Goal: Task Accomplishment & Management: Complete application form

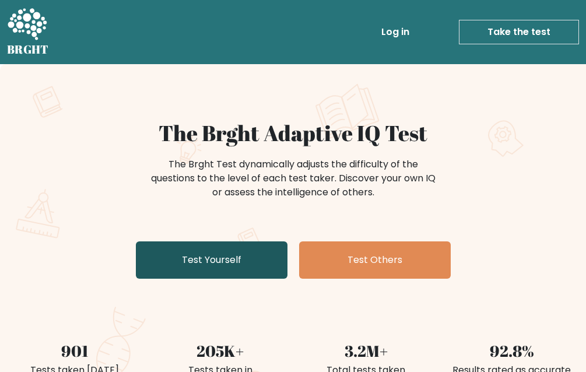
click at [219, 256] on link "Test Yourself" at bounding box center [212, 259] width 152 height 37
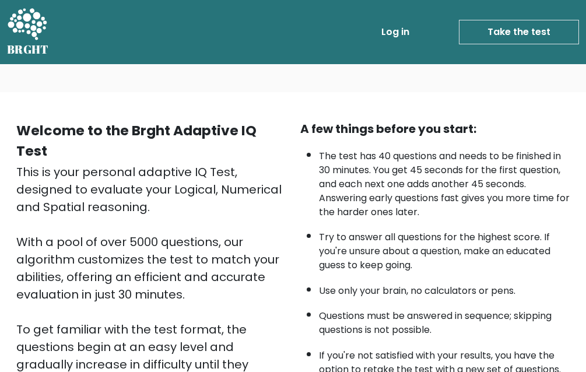
scroll to position [232, 0]
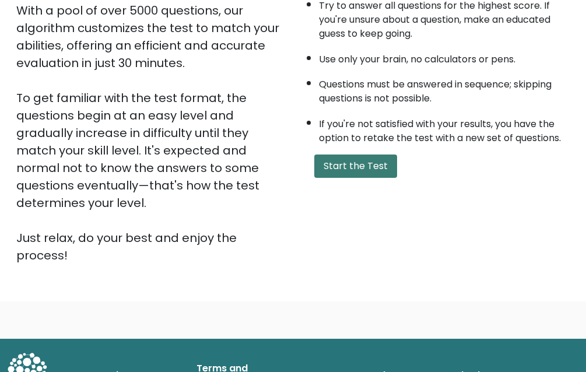
click at [352, 168] on button "Start the Test" at bounding box center [355, 166] width 83 height 23
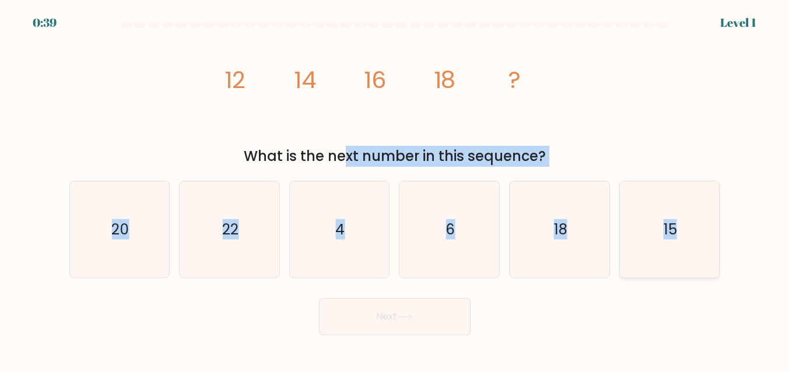
drag, startPoint x: 243, startPoint y: 155, endPoint x: 689, endPoint y: 250, distance: 455.5
click at [594, 250] on form at bounding box center [394, 179] width 789 height 314
copy form "What is the next number in this sequence? a. 20 b. 22 c. 4 d. 6 e. 18 f. 15"
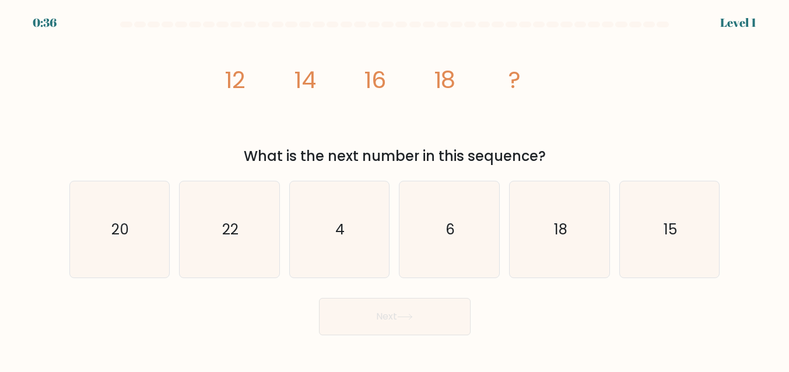
click at [240, 82] on tspan "12" at bounding box center [235, 80] width 21 height 33
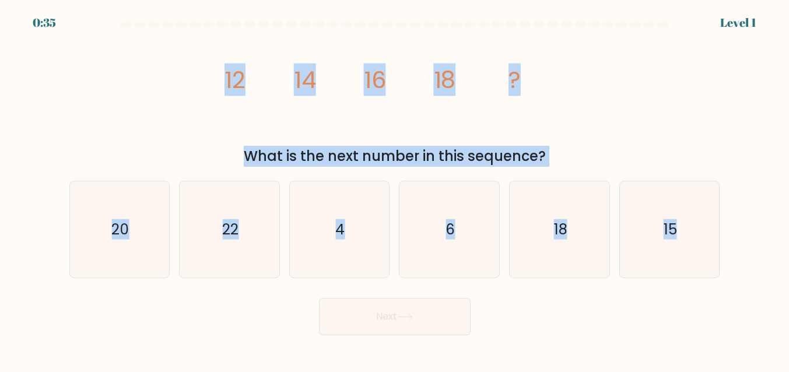
drag, startPoint x: 226, startPoint y: 79, endPoint x: 756, endPoint y: 278, distance: 566.8
click at [594, 278] on form at bounding box center [394, 179] width 789 height 314
copy form "12 14 16 18 ? What is the next number in this sequence? a. 20 b. 22 c. 4 d. 6 e…"
click at [422, 313] on button "Next" at bounding box center [395, 316] width 152 height 37
click at [458, 232] on icon "6" at bounding box center [449, 229] width 97 height 97
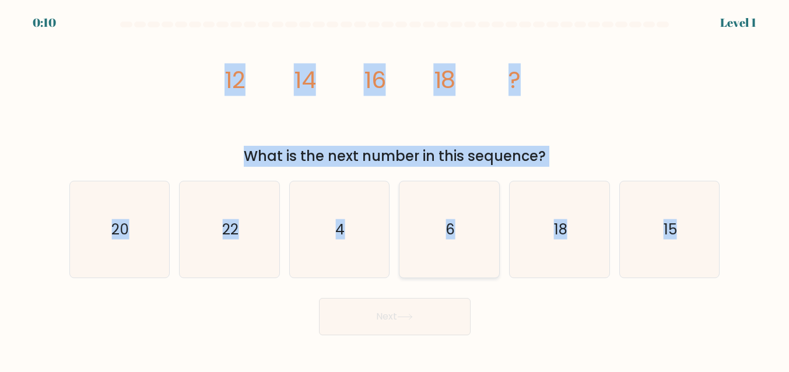
click at [395, 189] on input "d. 6" at bounding box center [395, 187] width 1 height 3
radio input "true"
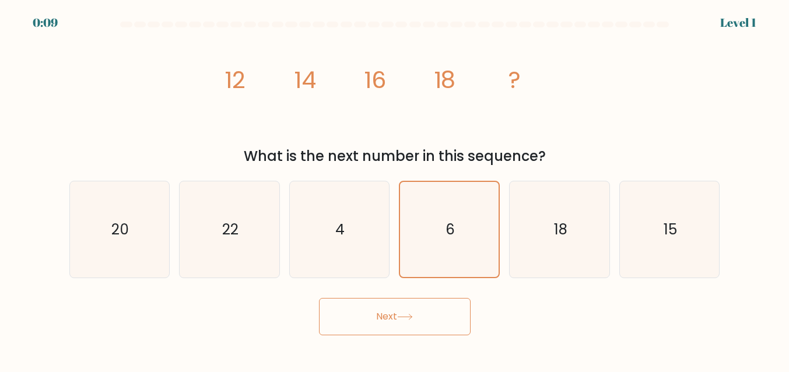
drag, startPoint x: 406, startPoint y: 321, endPoint x: 400, endPoint y: 325, distance: 7.1
click at [406, 321] on button "Next" at bounding box center [395, 316] width 152 height 37
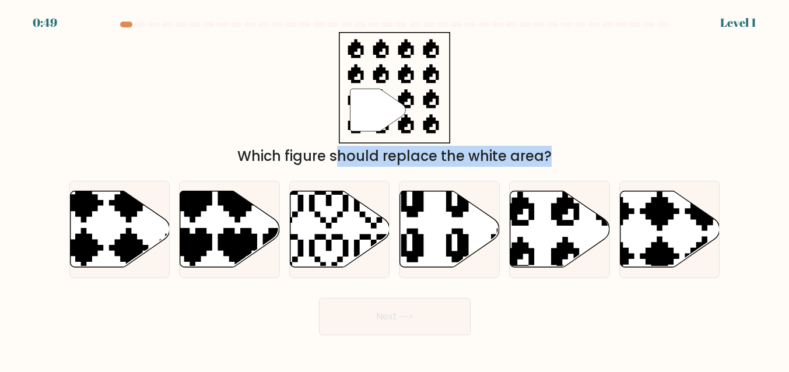
drag, startPoint x: 241, startPoint y: 152, endPoint x: 624, endPoint y: 310, distance: 414.0
click at [594, 300] on form "a." at bounding box center [394, 179] width 789 height 314
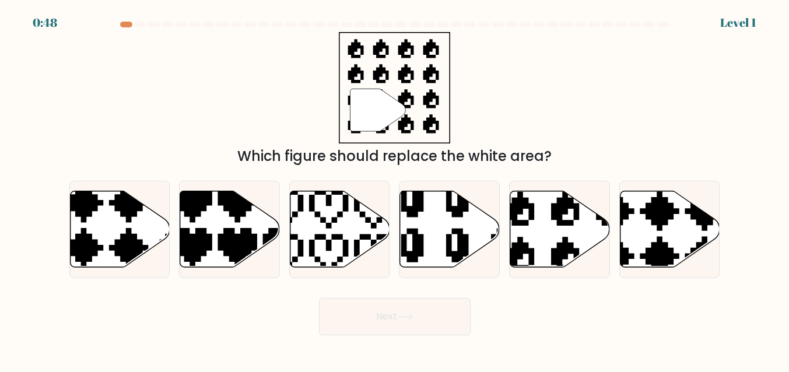
click at [473, 302] on div "Next" at bounding box center [394, 313] width 665 height 43
click at [530, 227] on icon at bounding box center [560, 229] width 100 height 76
click at [395, 189] on input "e." at bounding box center [395, 187] width 1 height 3
radio input "true"
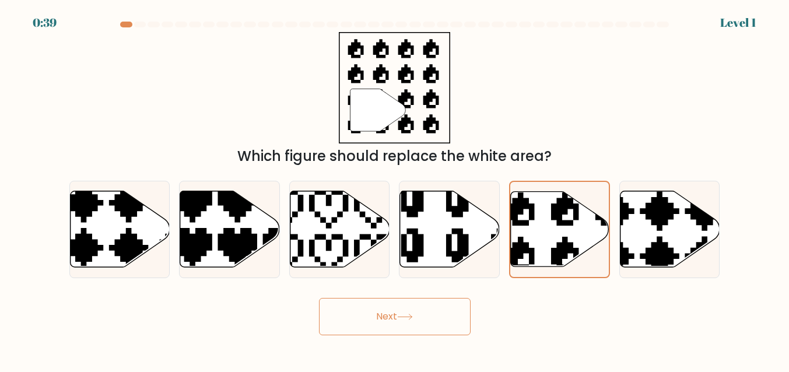
click at [409, 308] on button "Next" at bounding box center [395, 316] width 152 height 37
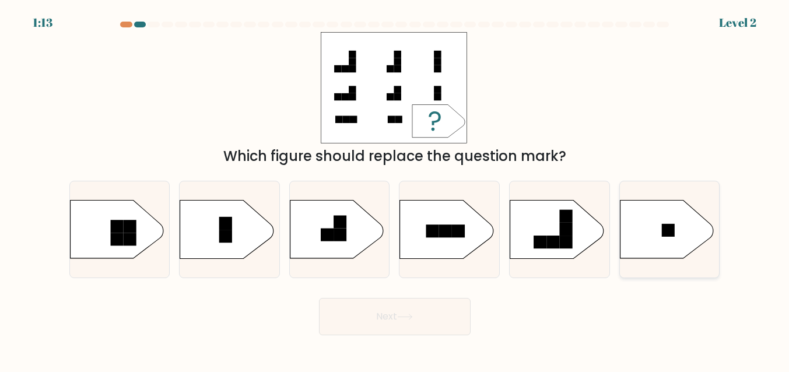
click at [594, 237] on icon at bounding box center [666, 230] width 93 height 58
click at [395, 189] on input "f." at bounding box center [395, 187] width 1 height 3
radio input "true"
click at [365, 310] on button "Next" at bounding box center [395, 316] width 152 height 37
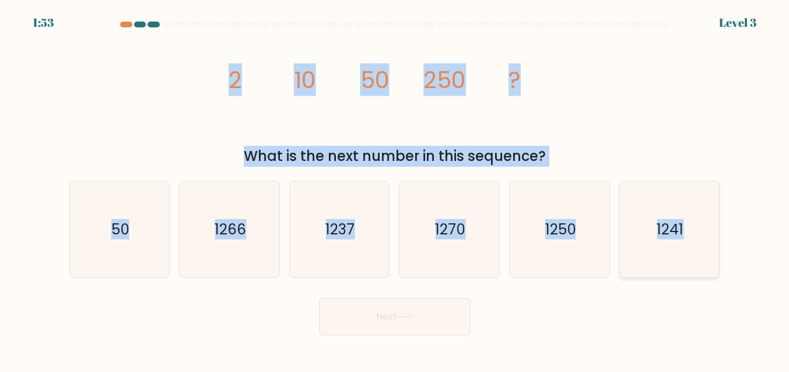
drag, startPoint x: 230, startPoint y: 76, endPoint x: 714, endPoint y: 265, distance: 519.7
click at [594, 265] on form at bounding box center [394, 179] width 789 height 314
copy form "2 10 50 250 ? What is the next number in this sequence? a. 50 b. 1266 c. 1237 d…"
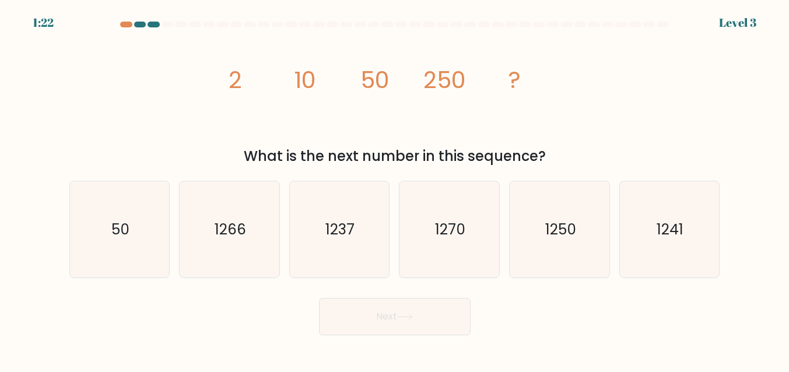
click at [541, 310] on div "Next" at bounding box center [394, 313] width 665 height 43
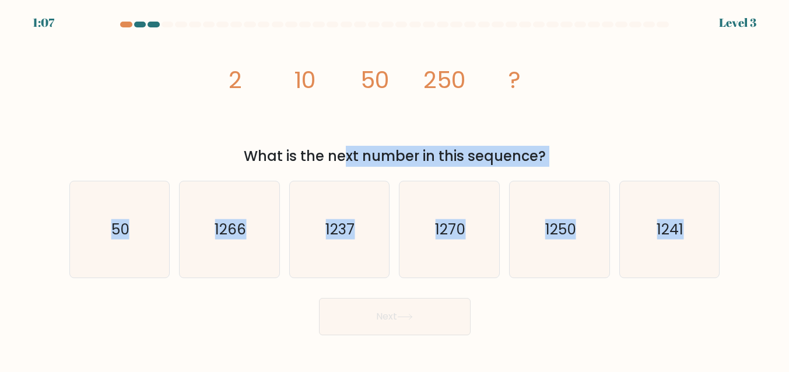
drag, startPoint x: 251, startPoint y: 157, endPoint x: 804, endPoint y: 269, distance: 564.7
click at [594, 269] on html "1:07 Level 3" at bounding box center [394, 186] width 789 height 372
copy form "What is the next number in this sequence? a. 50 b. 1266 c. 1237 d. 1270 e. 1250…"
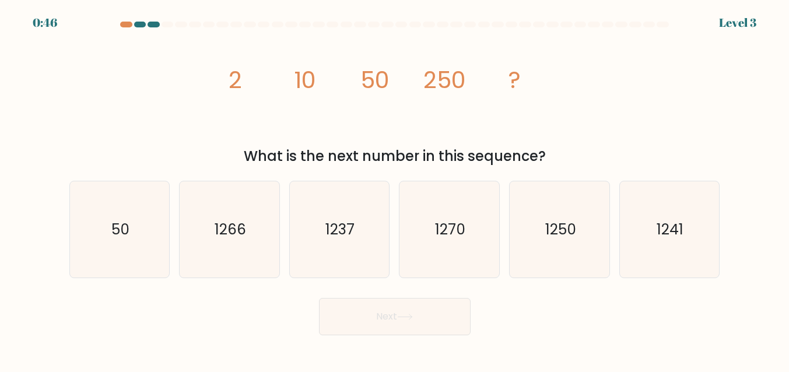
click at [594, 308] on div "Next" at bounding box center [394, 313] width 665 height 43
click at [466, 228] on icon "1270" at bounding box center [449, 229] width 97 height 97
click at [395, 189] on input "d. 1270" at bounding box center [395, 187] width 1 height 3
radio input "true"
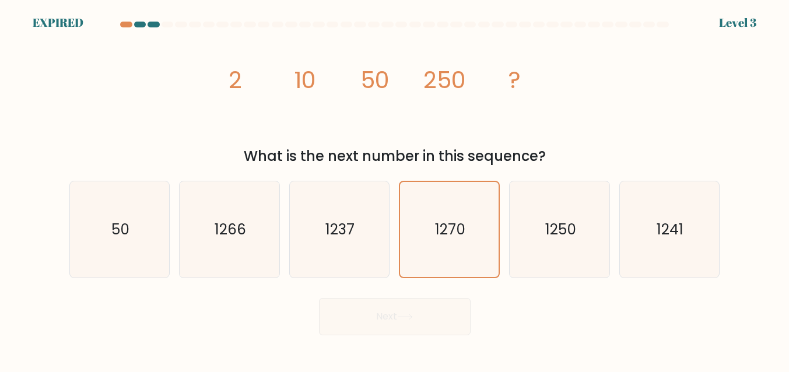
click at [423, 330] on div "Next" at bounding box center [394, 313] width 665 height 43
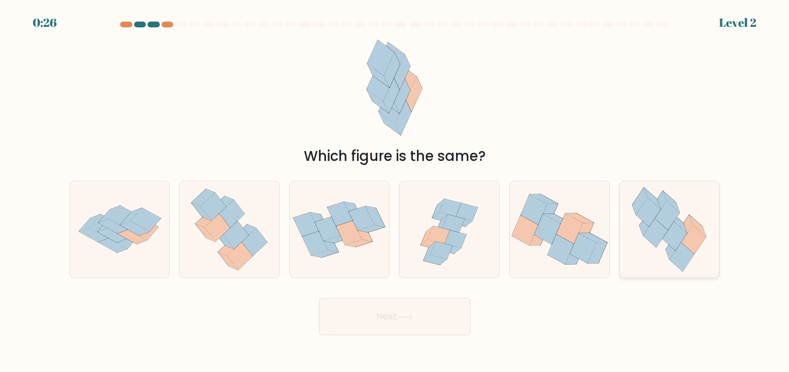
click at [684, 237] on icon at bounding box center [675, 236] width 24 height 29
click at [395, 189] on input "f." at bounding box center [395, 187] width 1 height 3
radio input "true"
click at [430, 317] on button "Next" at bounding box center [395, 316] width 152 height 37
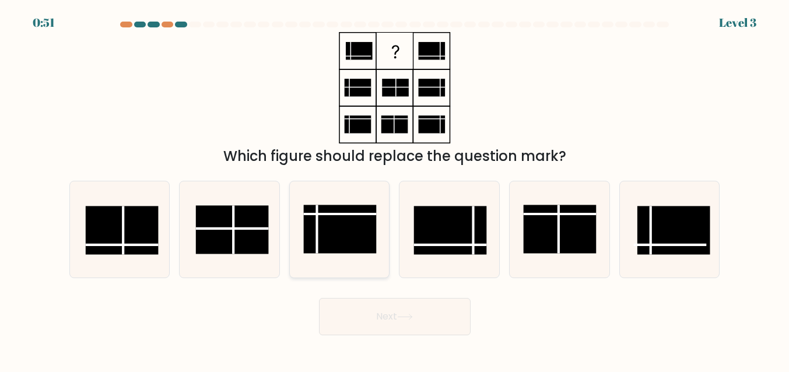
click at [351, 236] on rect at bounding box center [340, 229] width 73 height 48
click at [395, 189] on input "c." at bounding box center [395, 187] width 1 height 3
radio input "true"
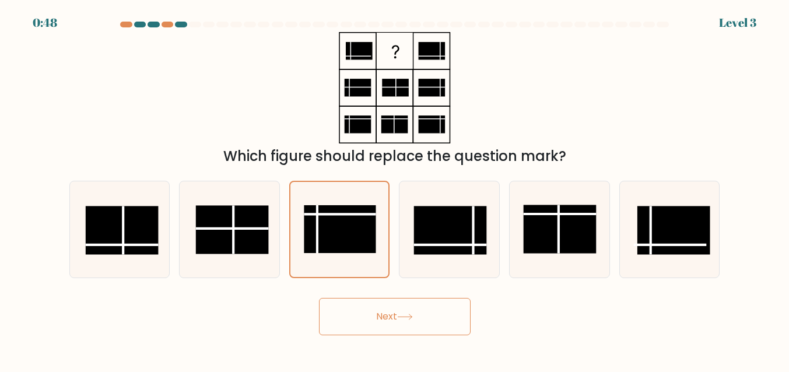
click at [357, 315] on button "Next" at bounding box center [395, 316] width 152 height 37
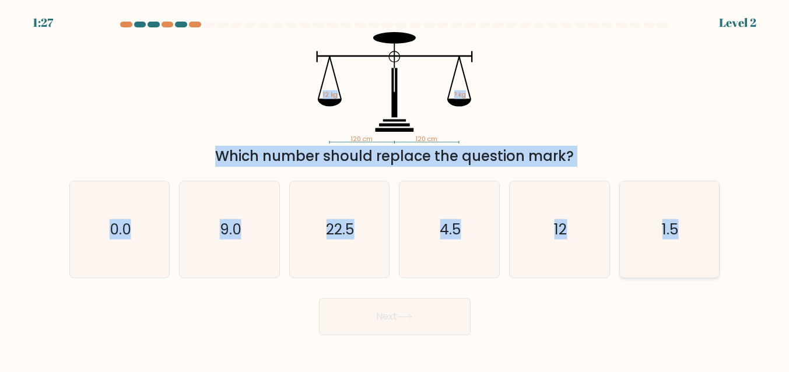
drag, startPoint x: 323, startPoint y: 96, endPoint x: 698, endPoint y: 261, distance: 409.2
click at [698, 261] on form at bounding box center [394, 179] width 789 height 314
copy form "12 kg ? kg Which number should replace the question mark? a. 0.0 b. 9.0 c. 22.5…"
click at [676, 237] on text "1.5" at bounding box center [671, 229] width 16 height 20
click at [395, 189] on input "f. 1.5" at bounding box center [395, 187] width 1 height 3
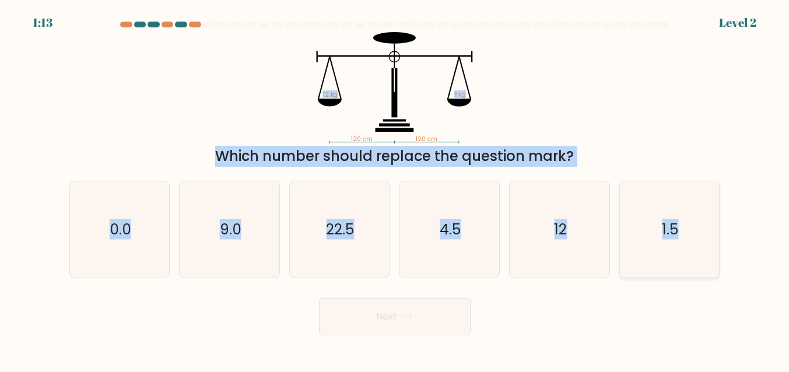
radio input "true"
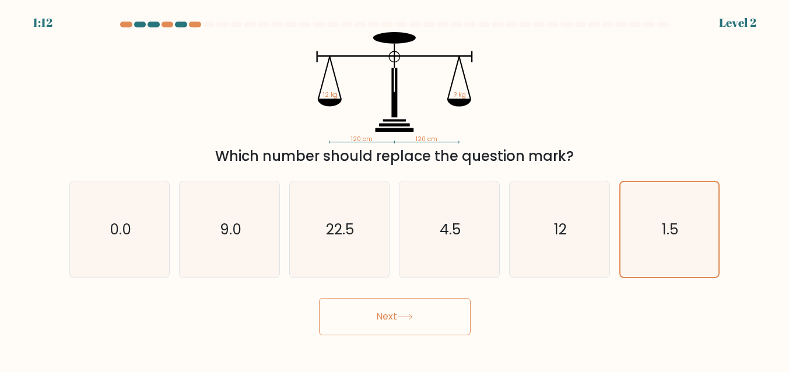
click at [437, 317] on button "Next" at bounding box center [395, 316] width 152 height 37
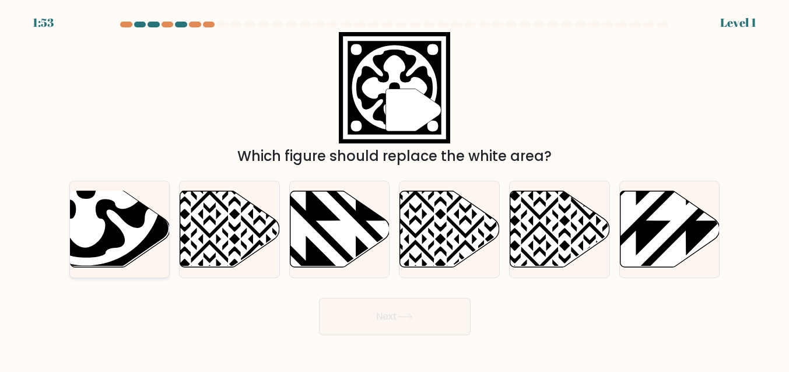
click at [124, 213] on icon at bounding box center [86, 189] width 138 height 138
click at [395, 189] on input "a." at bounding box center [395, 187] width 1 height 3
radio input "true"
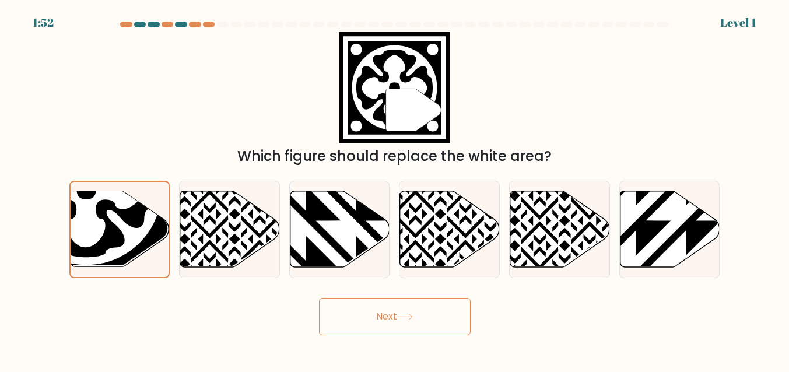
click at [426, 320] on button "Next" at bounding box center [395, 316] width 152 height 37
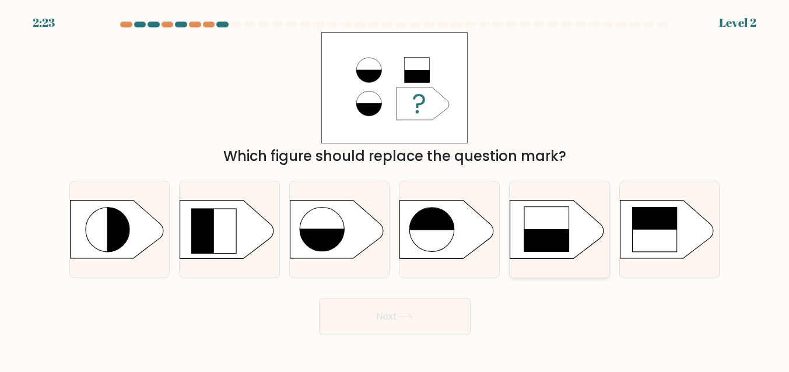
click at [537, 236] on rect at bounding box center [546, 251] width 45 height 45
click at [395, 189] on input "e." at bounding box center [395, 187] width 1 height 3
radio input "true"
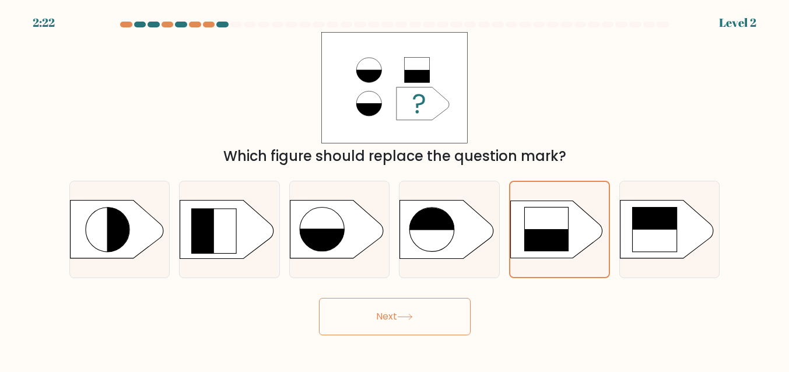
click at [422, 320] on button "Next" at bounding box center [395, 316] width 152 height 37
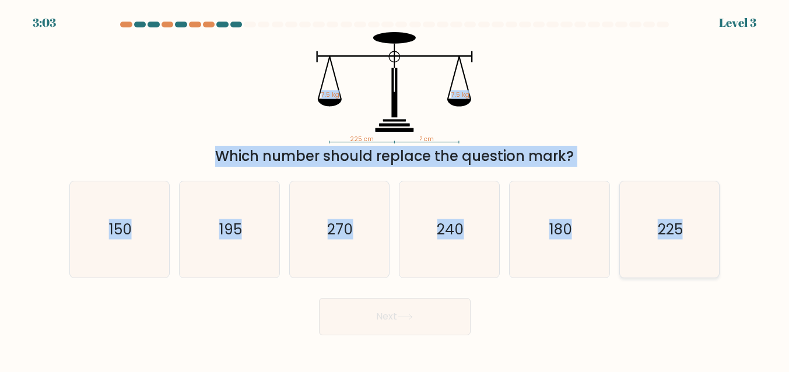
drag, startPoint x: 319, startPoint y: 92, endPoint x: 706, endPoint y: 247, distance: 417.4
click at [706, 247] on form at bounding box center [394, 179] width 789 height 314
copy form "7.5 kg 7.5 kg Which number should replace the question mark? a. 150 b. 195 c. 2…"
click at [94, 238] on icon "150" at bounding box center [119, 229] width 97 height 97
click at [395, 189] on input "a. 150" at bounding box center [395, 187] width 1 height 3
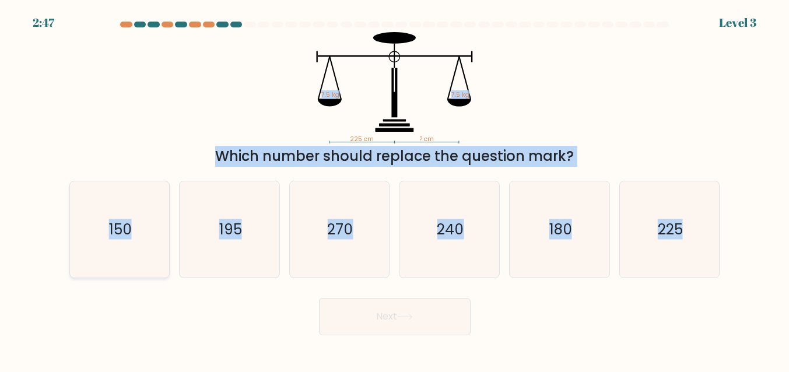
radio input "true"
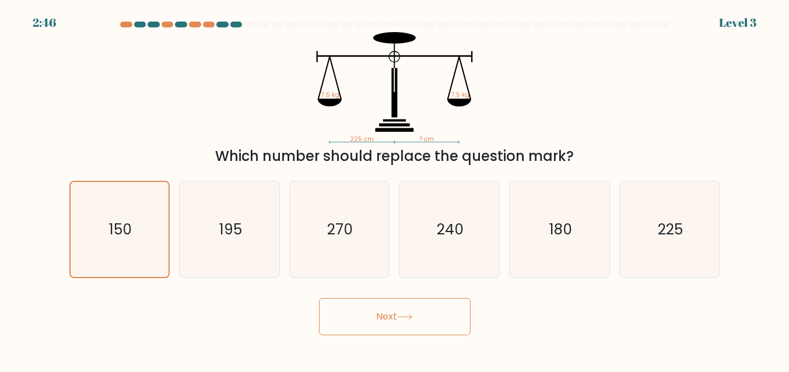
click at [381, 320] on button "Next" at bounding box center [395, 316] width 152 height 37
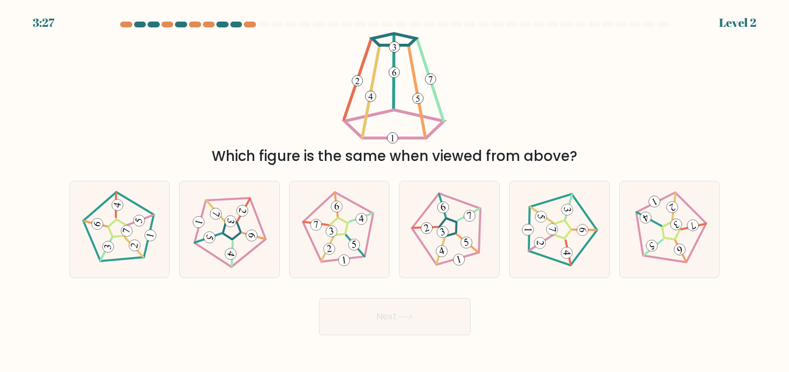
drag, startPoint x: 390, startPoint y: 44, endPoint x: 654, endPoint y: 125, distance: 275.8
click at [654, 125] on div "Which figure is the same when viewed from above?" at bounding box center [394, 99] width 665 height 135
click at [450, 230] on icon at bounding box center [450, 230] width 78 height 78
click at [395, 189] on input "d." at bounding box center [395, 187] width 1 height 3
radio input "true"
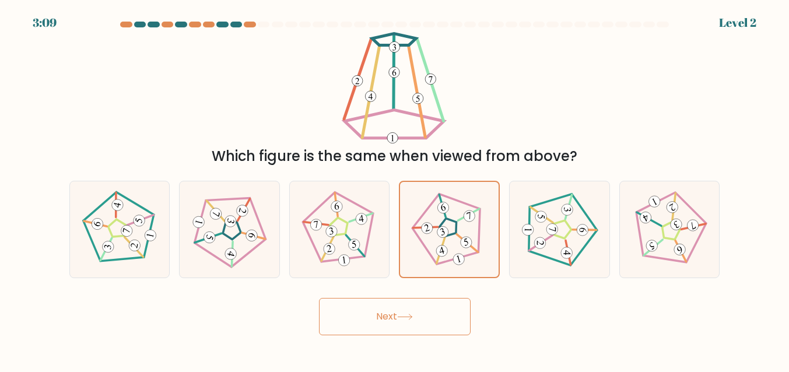
click at [425, 317] on button "Next" at bounding box center [395, 316] width 152 height 37
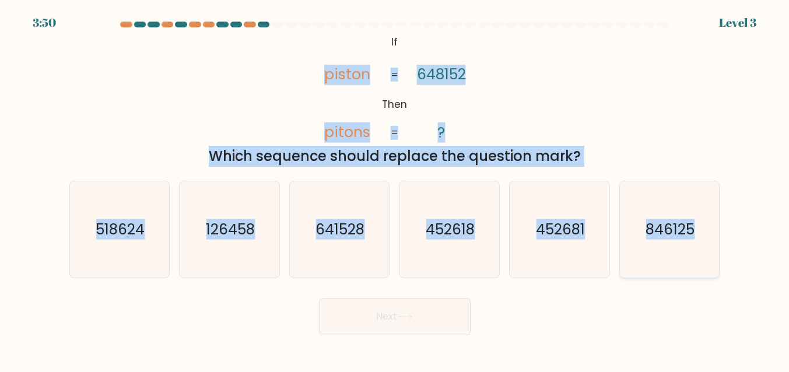
drag, startPoint x: 328, startPoint y: 75, endPoint x: 709, endPoint y: 247, distance: 417.2
click at [709, 247] on form "If ?" at bounding box center [394, 179] width 789 height 314
copy form "piston pitons 648152 ? = = Which sequence should replace the question mark? a. …"
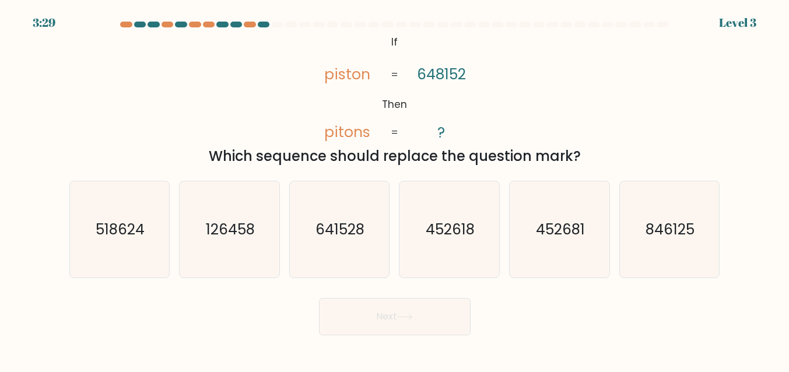
click at [555, 297] on div "Next" at bounding box center [394, 313] width 665 height 43
click at [338, 237] on text "641528" at bounding box center [340, 229] width 49 height 20
click at [395, 189] on input "c. 641528" at bounding box center [395, 187] width 1 height 3
radio input "true"
click at [388, 304] on button "Next" at bounding box center [395, 316] width 152 height 37
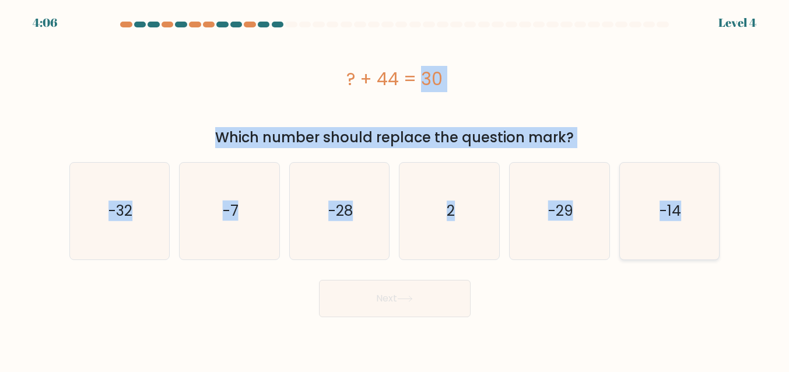
drag, startPoint x: 349, startPoint y: 80, endPoint x: 702, endPoint y: 227, distance: 382.3
click at [702, 227] on form "a. 2" at bounding box center [394, 170] width 789 height 296
copy form "? + 44 = 30 Which number should replace the question mark? a. -32 b. -7 c. -28 …"
click at [667, 212] on text "-14" at bounding box center [671, 211] width 22 height 20
click at [395, 189] on input "f. -14" at bounding box center [395, 187] width 1 height 3
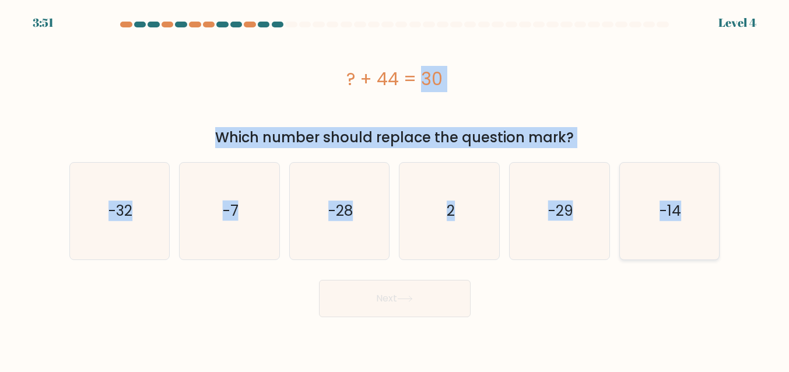
radio input "true"
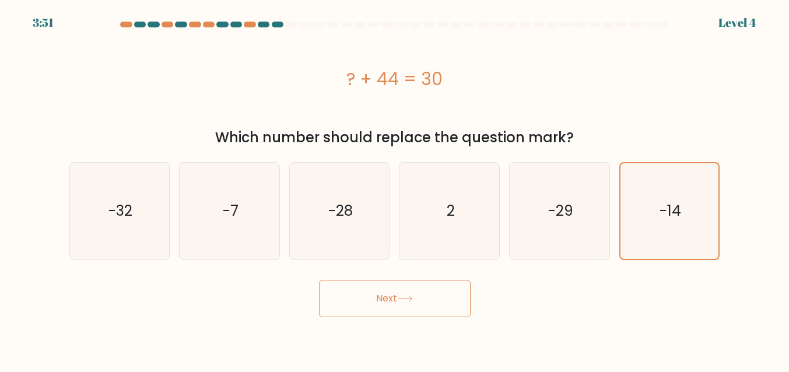
click at [416, 307] on button "Next" at bounding box center [395, 298] width 152 height 37
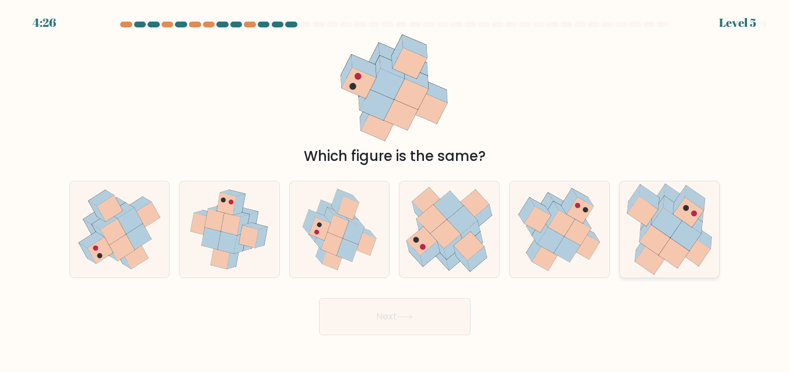
click at [658, 241] on icon at bounding box center [655, 240] width 30 height 30
click at [395, 189] on input "f." at bounding box center [395, 187] width 1 height 3
radio input "true"
click at [412, 317] on icon at bounding box center [405, 316] width 14 height 5
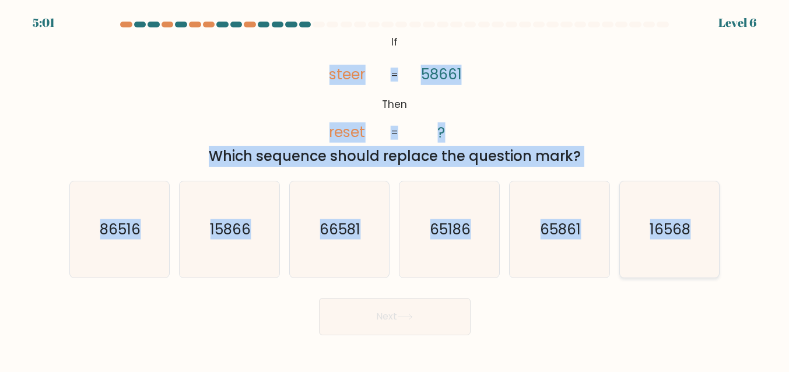
drag, startPoint x: 332, startPoint y: 80, endPoint x: 711, endPoint y: 229, distance: 406.7
click at [711, 229] on form "If ?" at bounding box center [394, 179] width 789 height 314
copy form "steer reset 58661 ? = = Which sequence should replace the question mark? a. 865…"
drag, startPoint x: 664, startPoint y: 134, endPoint x: 674, endPoint y: 222, distance: 89.3
click at [664, 134] on div "@import url('https://fonts.googleapis.com/css?family=Abril+Fatface:400,100,100i…" at bounding box center [394, 99] width 665 height 135
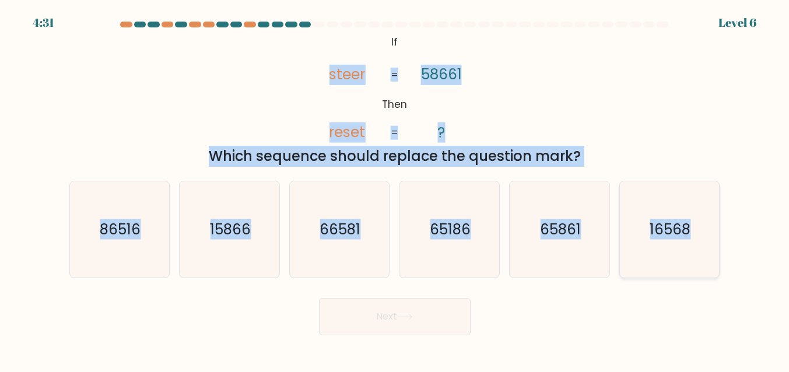
click at [671, 244] on icon "16568" at bounding box center [669, 229] width 97 height 97
click at [395, 189] on input "f. 16568" at bounding box center [395, 187] width 1 height 3
radio input "true"
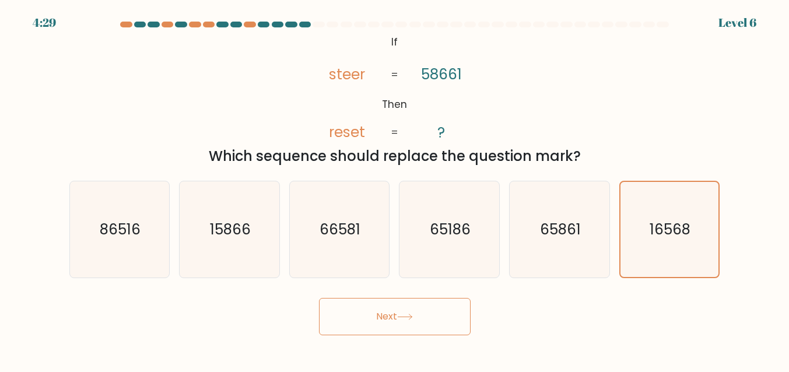
click at [430, 327] on button "Next" at bounding box center [395, 316] width 152 height 37
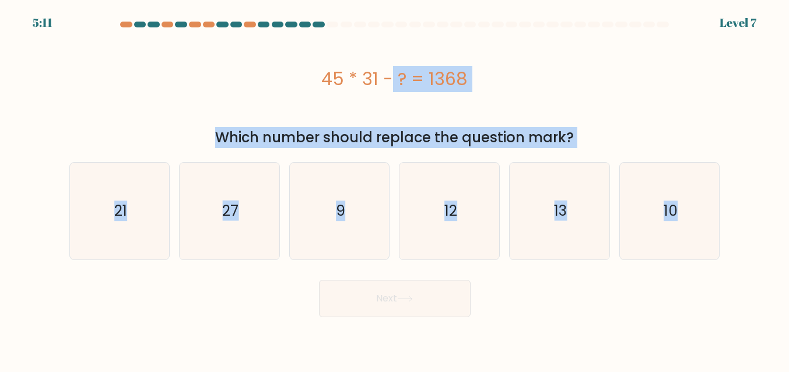
drag, startPoint x: 327, startPoint y: 82, endPoint x: 747, endPoint y: 262, distance: 456.4
click at [747, 262] on form "a. 9" at bounding box center [394, 170] width 789 height 296
copy form "45 * 31 - ? = 1368 Which number should replace the question mark? a. 21 b. 27 c…"
click at [243, 219] on icon "27" at bounding box center [229, 211] width 97 height 97
click at [395, 189] on input "b. 27" at bounding box center [395, 187] width 1 height 3
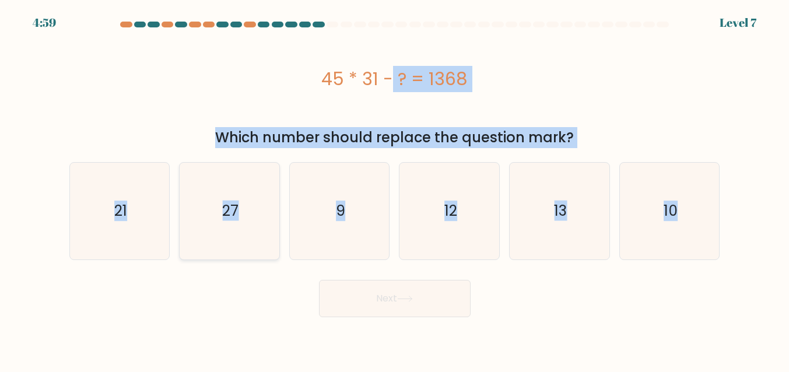
radio input "true"
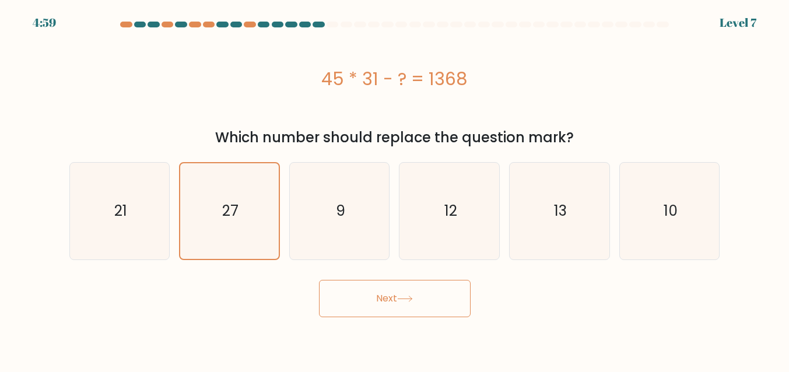
click at [406, 296] on icon at bounding box center [405, 299] width 16 height 6
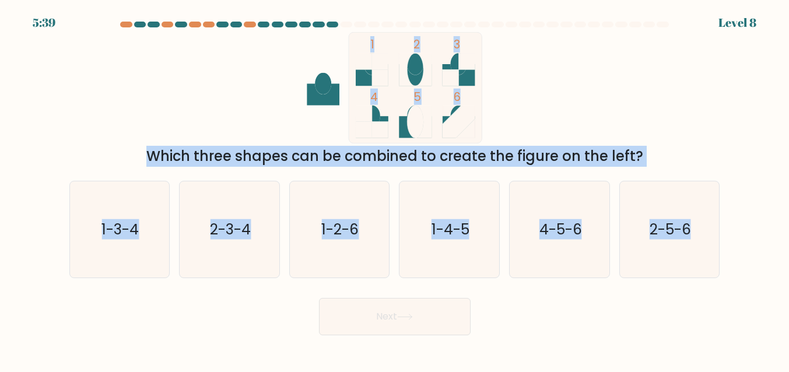
drag, startPoint x: 390, startPoint y: 63, endPoint x: 726, endPoint y: 225, distance: 373.0
click at [726, 225] on form at bounding box center [394, 179] width 789 height 314
copy form "1 2 3 4 5 6 Which three shapes can be combined to create the figure on the left…"
click at [642, 74] on div "1 2 3 4 5 6 Which three shapes can be combined to create the figure on the left?" at bounding box center [394, 99] width 665 height 135
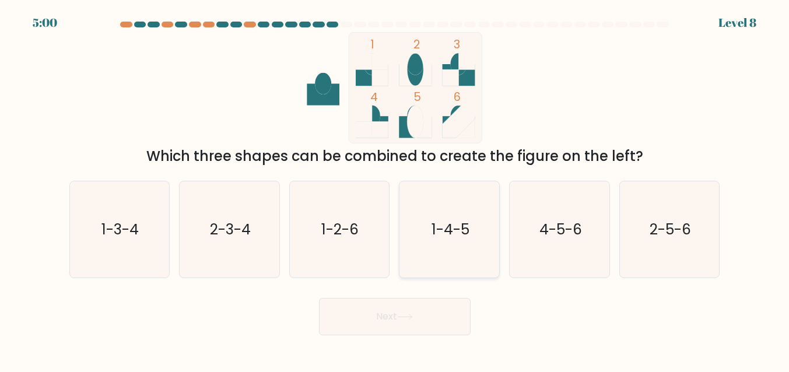
click at [458, 240] on icon "1-4-5" at bounding box center [449, 229] width 97 height 97
click at [395, 189] on input "d. 1-4-5" at bounding box center [395, 187] width 1 height 3
radio input "true"
click at [241, 236] on text "2-3-4" at bounding box center [230, 229] width 41 height 20
click at [395, 189] on input "b. 2-3-4" at bounding box center [395, 187] width 1 height 3
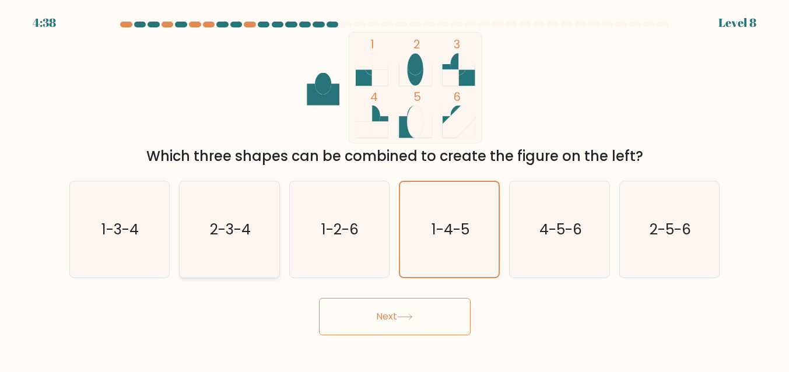
radio input "true"
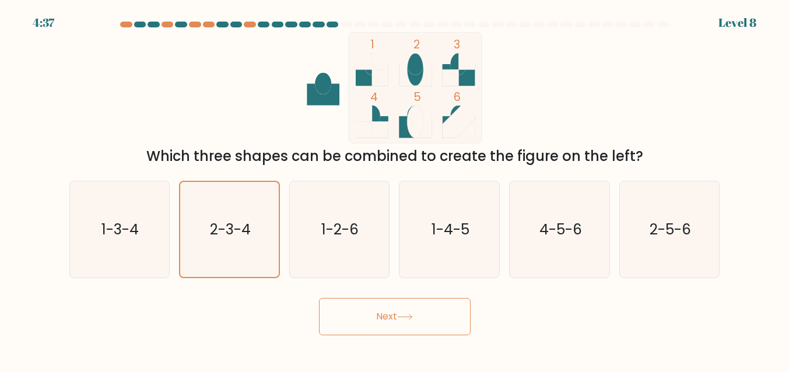
click at [418, 323] on button "Next" at bounding box center [395, 316] width 152 height 37
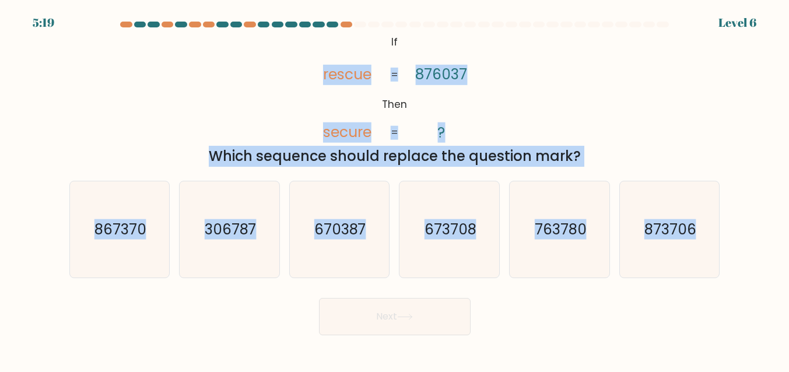
drag, startPoint x: 323, startPoint y: 74, endPoint x: 720, endPoint y: 258, distance: 438.2
click at [720, 258] on form "If ?" at bounding box center [394, 179] width 789 height 314
copy form "rescue secure 876037 ? = = Which sequence should replace the question mark? a. …"
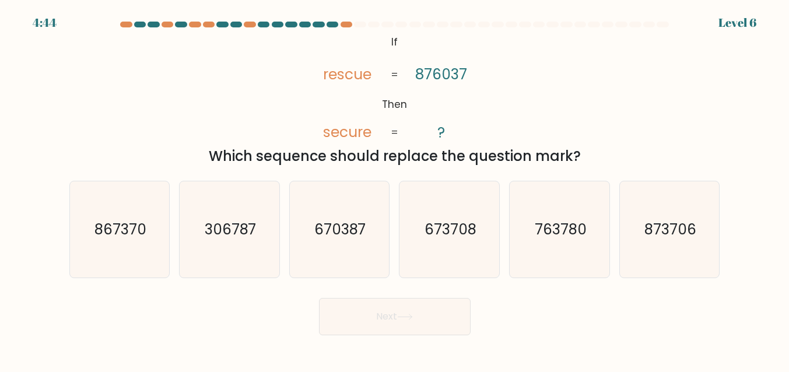
click at [288, 282] on form "If ?" at bounding box center [394, 179] width 789 height 314
click at [345, 238] on text "670387" at bounding box center [340, 229] width 52 height 20
click at [395, 189] on input "c. 670387" at bounding box center [395, 187] width 1 height 3
radio input "true"
click at [435, 317] on button "Next" at bounding box center [395, 316] width 152 height 37
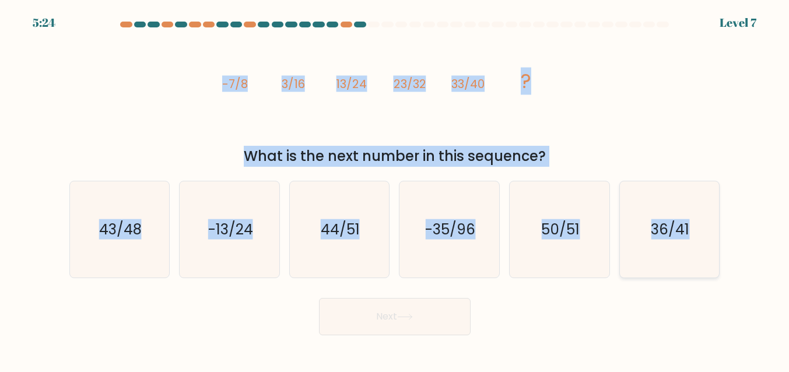
drag, startPoint x: 222, startPoint y: 81, endPoint x: 699, endPoint y: 241, distance: 503.9
click at [699, 241] on form at bounding box center [394, 179] width 789 height 314
copy form "-7/8 3/16 13/24 23/32 33/40 ? What is the next number in this sequence? a. 43/4…"
click at [128, 230] on text "43/48" at bounding box center [120, 229] width 43 height 20
click at [395, 189] on input "a. 43/48" at bounding box center [395, 187] width 1 height 3
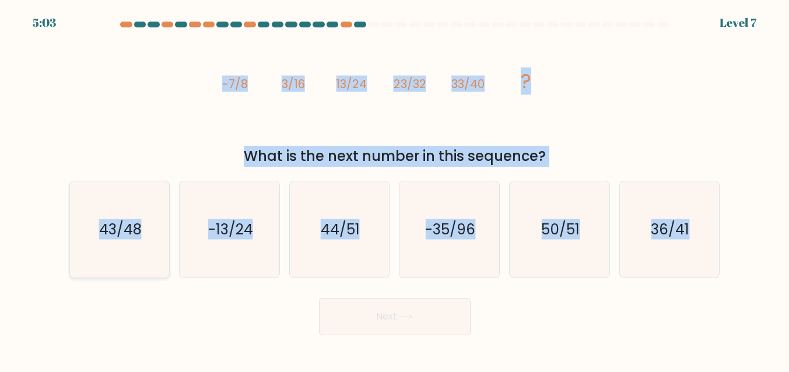
radio input "true"
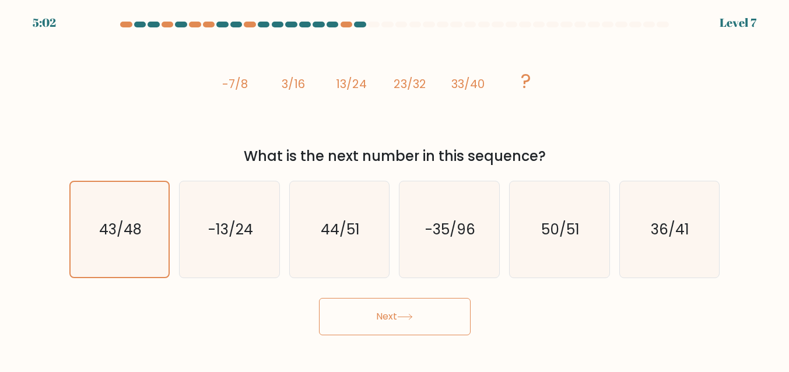
click at [397, 318] on button "Next" at bounding box center [395, 316] width 152 height 37
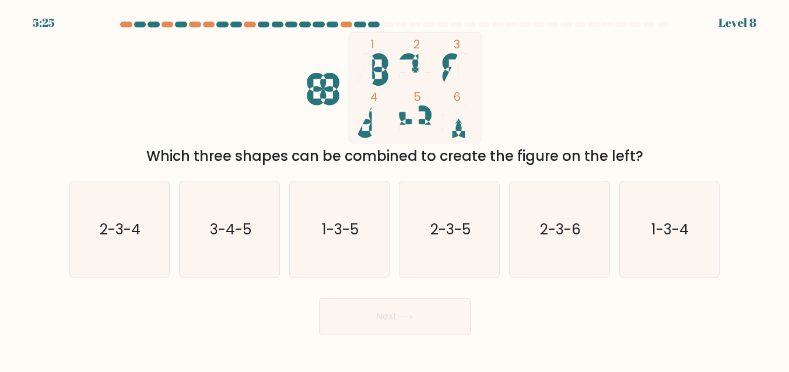
click at [408, 55] on icon at bounding box center [415, 69] width 33 height 33
click at [668, 233] on text "1-3-4" at bounding box center [670, 229] width 37 height 20
click at [395, 189] on input "f. 1-3-4" at bounding box center [395, 187] width 1 height 3
radio input "true"
click at [380, 319] on button "Next" at bounding box center [395, 316] width 152 height 37
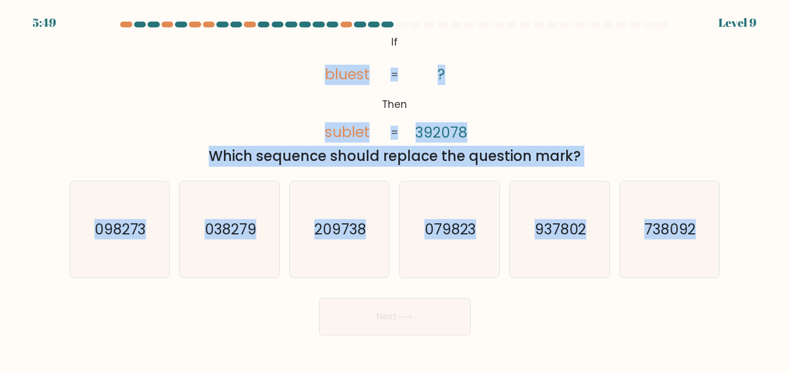
drag, startPoint x: 326, startPoint y: 73, endPoint x: 726, endPoint y: 230, distance: 429.8
click at [726, 230] on form "If ?" at bounding box center [394, 179] width 789 height 314
copy form "bluest sublet ? 392078 = = Which sequence should replace the question mark? a. …"
click at [678, 240] on icon "738092" at bounding box center [669, 229] width 97 height 97
click at [395, 189] on input "f. 738092" at bounding box center [395, 187] width 1 height 3
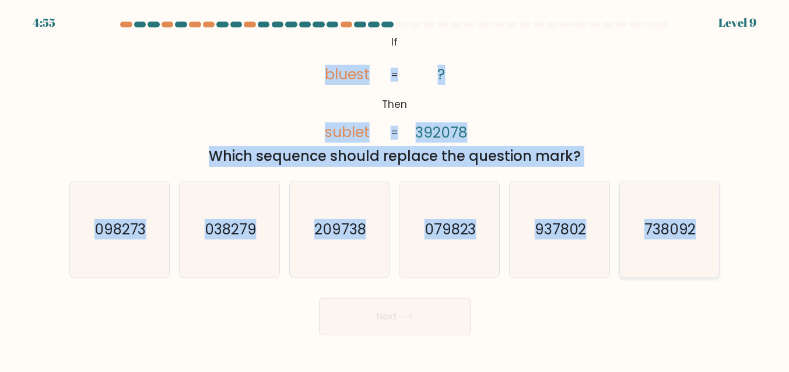
radio input "true"
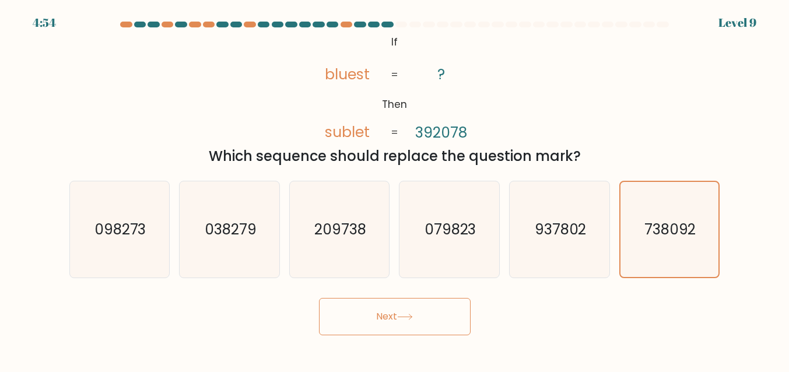
click at [349, 316] on button "Next" at bounding box center [395, 316] width 152 height 37
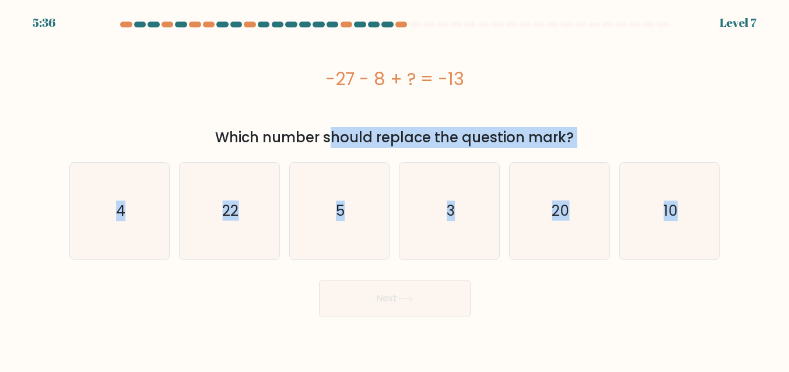
drag, startPoint x: 219, startPoint y: 135, endPoint x: 755, endPoint y: 222, distance: 543.0
click at [755, 222] on form "a. 4" at bounding box center [394, 170] width 789 height 296
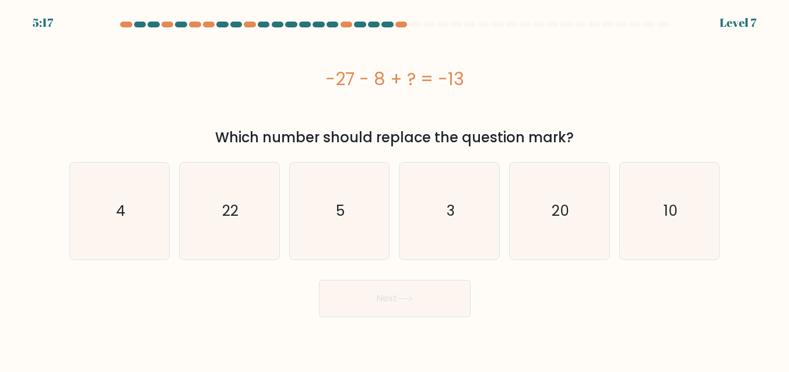
click at [598, 309] on div "Next" at bounding box center [394, 295] width 665 height 43
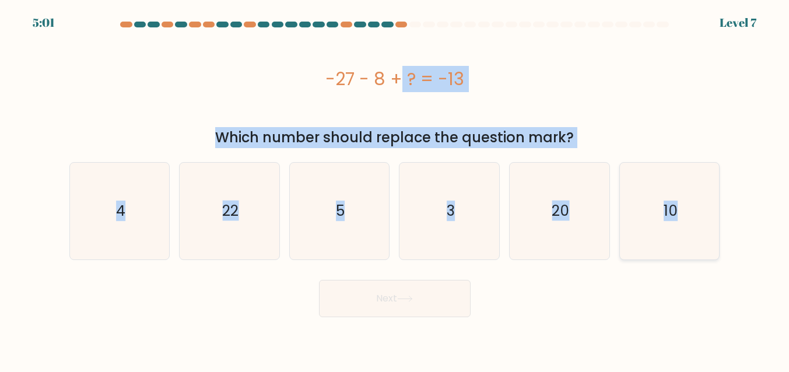
drag, startPoint x: 328, startPoint y: 76, endPoint x: 714, endPoint y: 218, distance: 411.5
click at [714, 218] on form "a. 4" at bounding box center [394, 170] width 789 height 296
click at [244, 218] on icon "22" at bounding box center [229, 211] width 97 height 97
click at [395, 189] on input "b. 22" at bounding box center [395, 187] width 1 height 3
radio input "true"
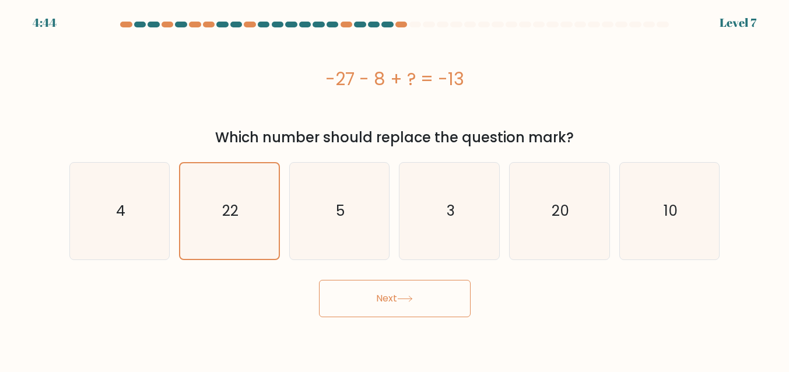
click at [365, 296] on button "Next" at bounding box center [395, 298] width 152 height 37
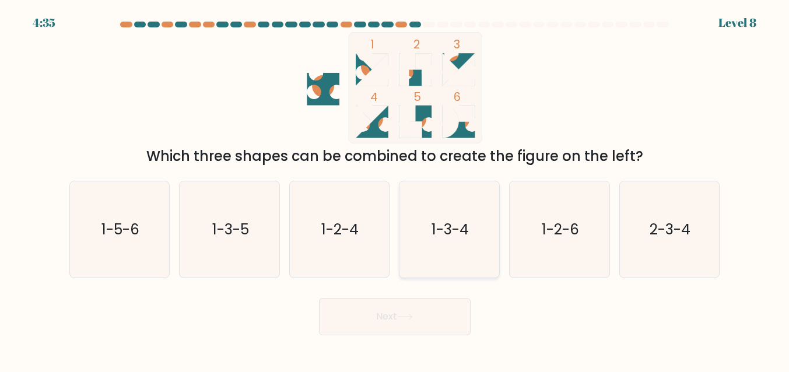
click at [455, 232] on text "1-3-4" at bounding box center [450, 229] width 37 height 20
click at [395, 189] on input "d. 1-3-4" at bounding box center [395, 187] width 1 height 3
radio input "true"
click at [377, 325] on button "Next" at bounding box center [395, 316] width 152 height 37
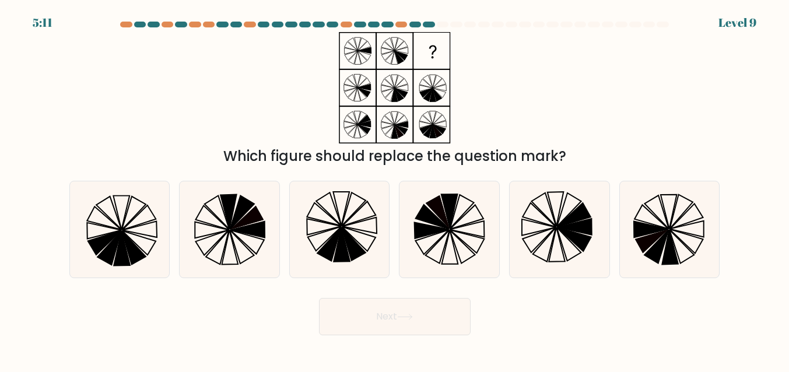
drag, startPoint x: 225, startPoint y: 153, endPoint x: 670, endPoint y: 132, distance: 446.1
click at [670, 132] on div "Which figure should replace the question mark?" at bounding box center [394, 99] width 665 height 135
click at [258, 223] on icon at bounding box center [248, 230] width 34 height 16
click at [395, 189] on input "b." at bounding box center [395, 187] width 1 height 3
radio input "true"
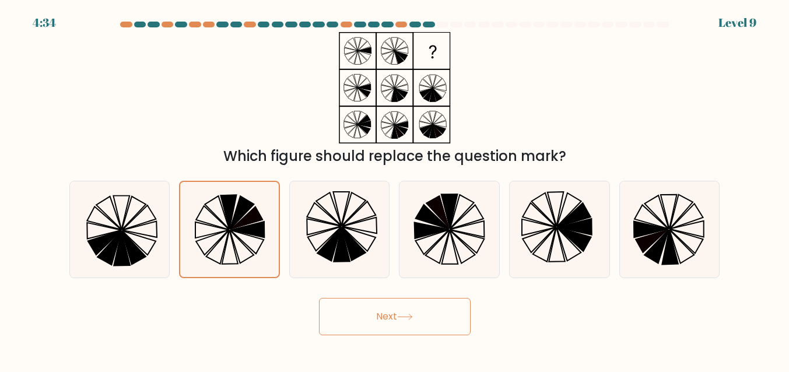
click at [447, 323] on button "Next" at bounding box center [395, 316] width 152 height 37
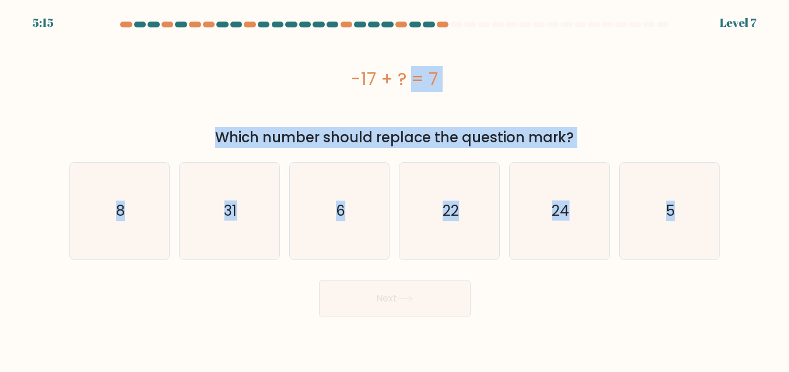
drag, startPoint x: 354, startPoint y: 72, endPoint x: 726, endPoint y: 226, distance: 401.9
click at [726, 226] on form "a. 8" at bounding box center [394, 170] width 789 height 296
click at [561, 218] on text "24" at bounding box center [560, 211] width 17 height 20
click at [395, 189] on input "e. 24" at bounding box center [395, 187] width 1 height 3
radio input "true"
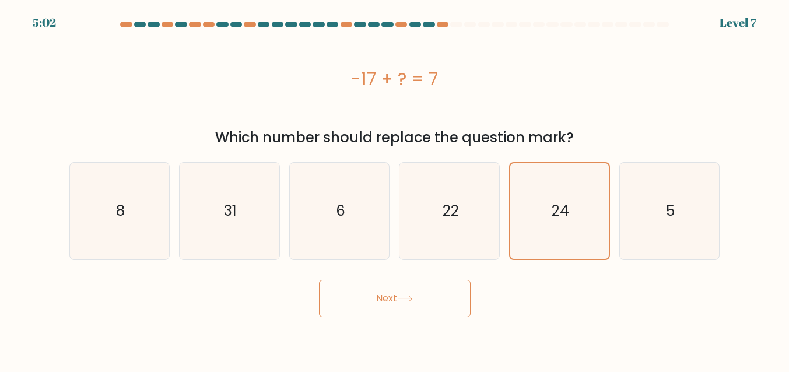
click at [403, 297] on icon at bounding box center [405, 299] width 16 height 6
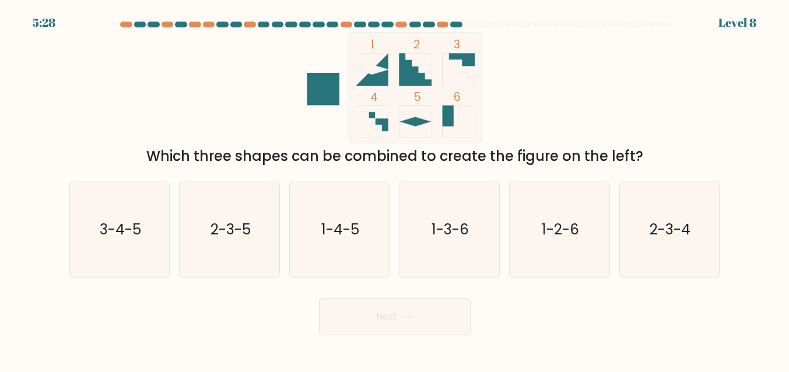
click at [129, 112] on div "1 2 3 4 5 6 Which three shapes can be combined to create the figure on the left?" at bounding box center [394, 99] width 665 height 135
click at [345, 225] on text "1-4-5" at bounding box center [340, 229] width 38 height 20
click at [395, 189] on input "c. 1-4-5" at bounding box center [395, 187] width 1 height 3
radio input "true"
click at [235, 241] on icon "2-3-5" at bounding box center [229, 229] width 97 height 97
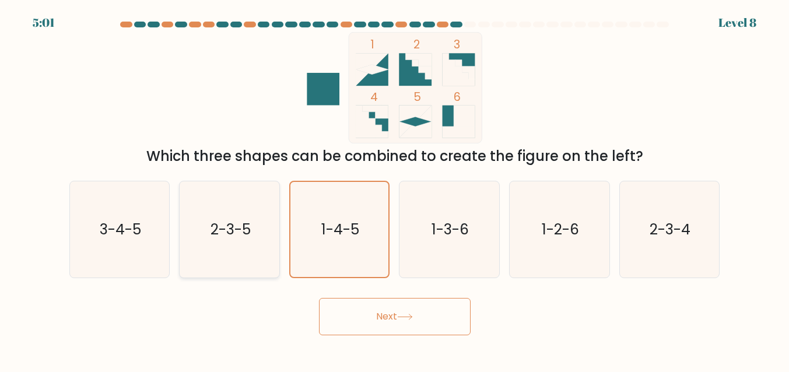
click at [395, 189] on input "b. 2-3-5" at bounding box center [395, 187] width 1 height 3
radio input "true"
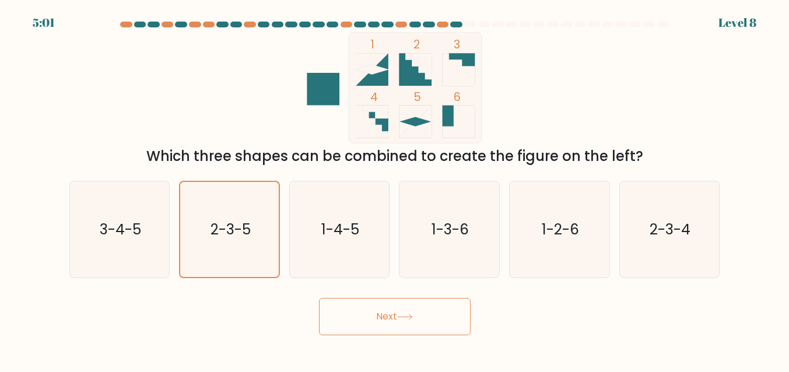
click at [380, 324] on button "Next" at bounding box center [395, 316] width 152 height 37
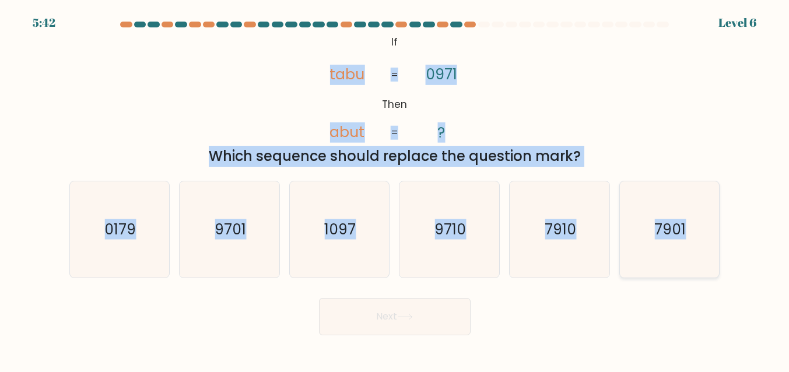
drag, startPoint x: 330, startPoint y: 72, endPoint x: 696, endPoint y: 240, distance: 403.5
click at [696, 240] on form "If ?" at bounding box center [394, 179] width 789 height 314
click at [468, 227] on icon "9710" at bounding box center [449, 229] width 97 height 97
click at [395, 189] on input "d. 9710" at bounding box center [395, 187] width 1 height 3
radio input "true"
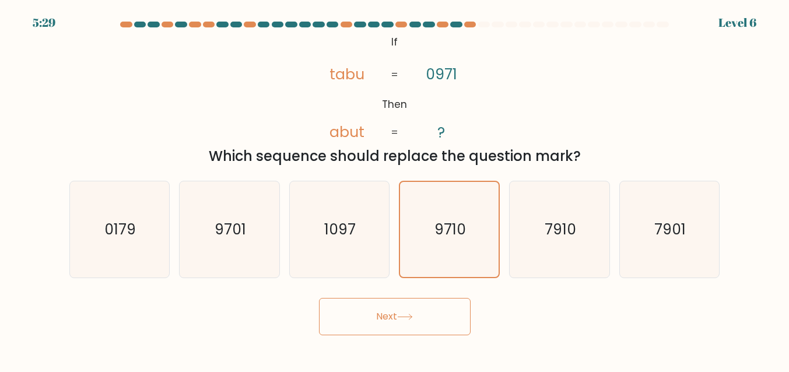
click at [425, 322] on button "Next" at bounding box center [395, 316] width 152 height 37
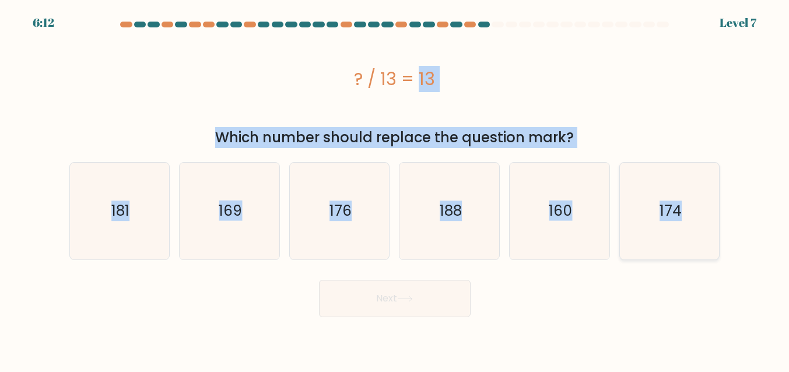
drag, startPoint x: 355, startPoint y: 81, endPoint x: 715, endPoint y: 248, distance: 396.9
click at [715, 248] on form "a." at bounding box center [394, 170] width 789 height 296
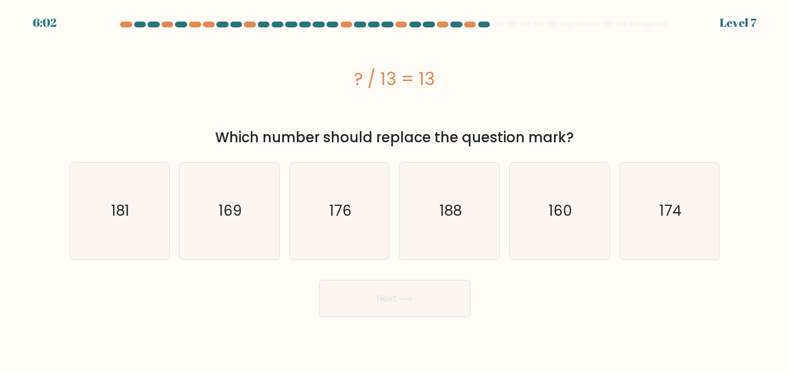
click at [611, 295] on div "Next" at bounding box center [394, 295] width 665 height 43
click at [213, 222] on icon "169" at bounding box center [229, 211] width 97 height 97
click at [395, 189] on input "b. 169" at bounding box center [395, 187] width 1 height 3
radio input "true"
click at [406, 306] on button "Next" at bounding box center [395, 298] width 152 height 37
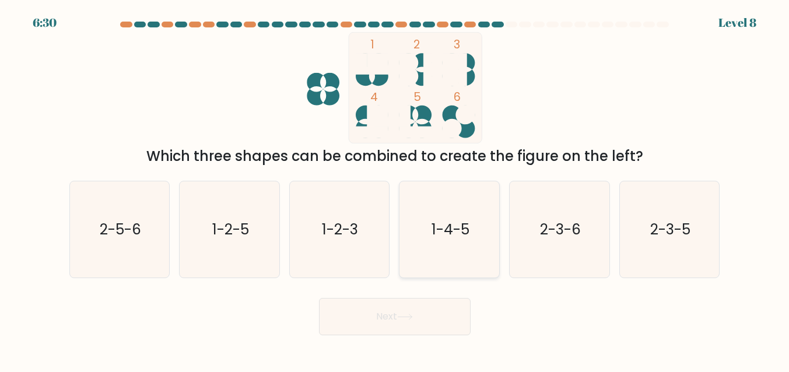
click at [418, 237] on icon "1-4-5" at bounding box center [449, 229] width 97 height 97
click at [395, 189] on input "d. 1-4-5" at bounding box center [395, 187] width 1 height 3
radio input "true"
click at [434, 320] on button "Next" at bounding box center [395, 316] width 152 height 37
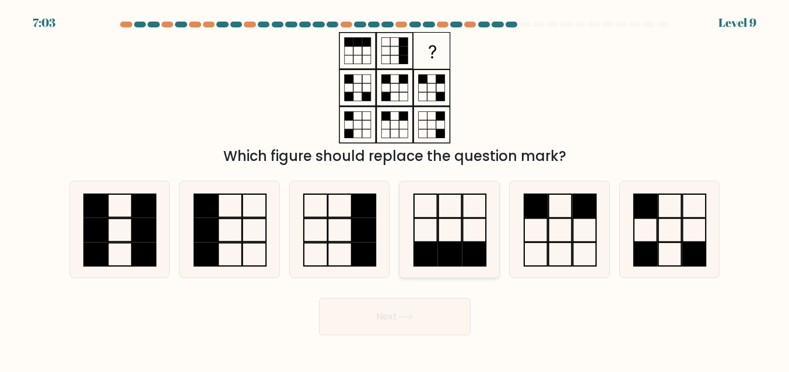
click at [461, 237] on rect at bounding box center [450, 230] width 23 height 24
click at [395, 189] on input "d." at bounding box center [395, 187] width 1 height 3
radio input "true"
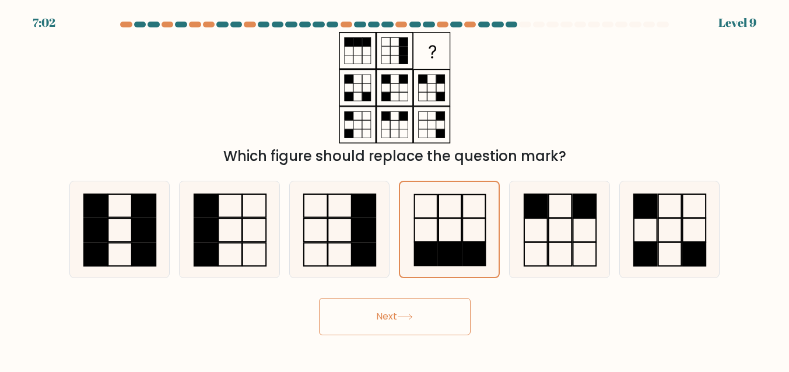
click at [433, 316] on button "Next" at bounding box center [395, 316] width 152 height 37
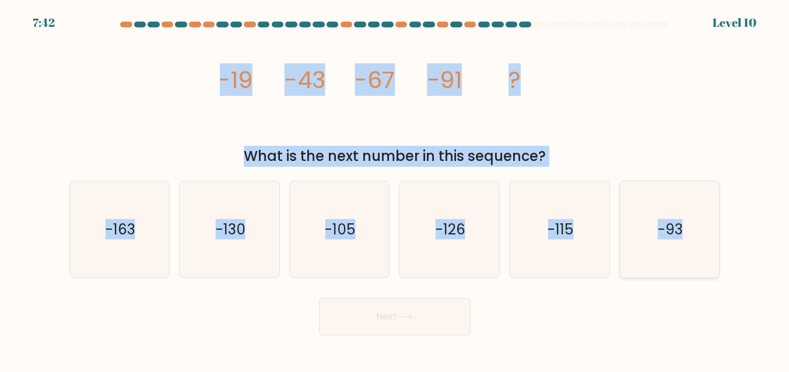
drag, startPoint x: 218, startPoint y: 75, endPoint x: 705, endPoint y: 224, distance: 508.7
click at [705, 224] on form at bounding box center [394, 179] width 789 height 314
click at [579, 234] on icon "-115" at bounding box center [560, 229] width 97 height 97
click at [395, 189] on input "e. -115" at bounding box center [395, 187] width 1 height 3
radio input "true"
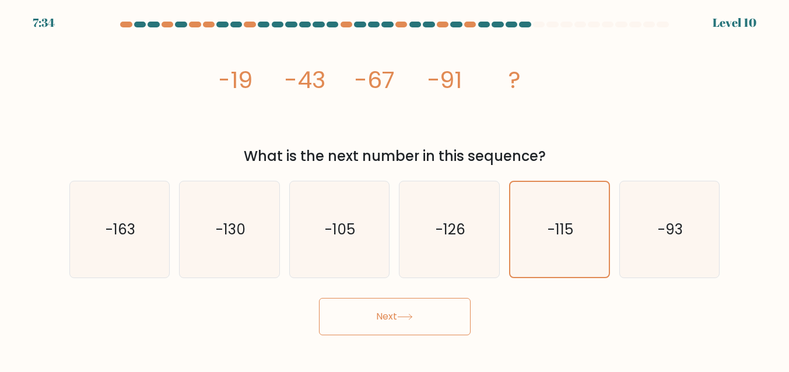
click at [420, 316] on button "Next" at bounding box center [395, 316] width 152 height 37
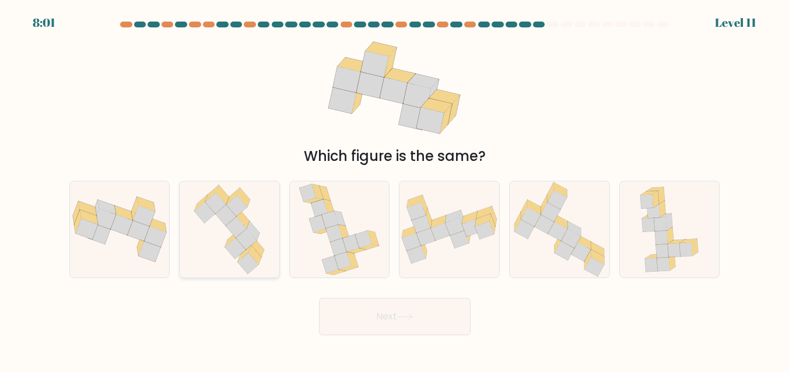
click at [257, 236] on icon at bounding box center [253, 230] width 13 height 19
click at [395, 189] on input "b." at bounding box center [395, 187] width 1 height 3
radio input "true"
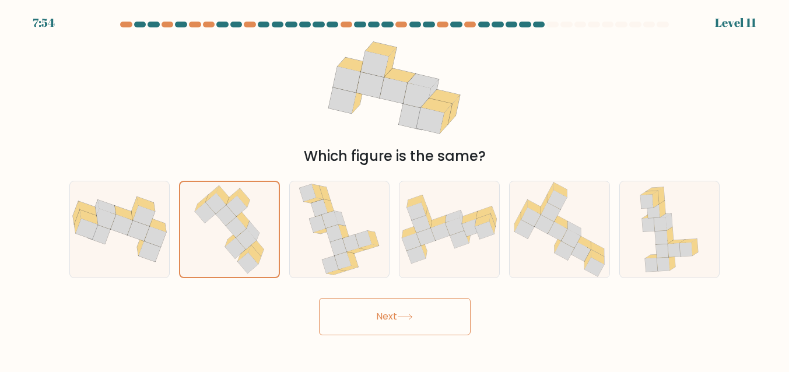
click at [379, 310] on button "Next" at bounding box center [395, 316] width 152 height 37
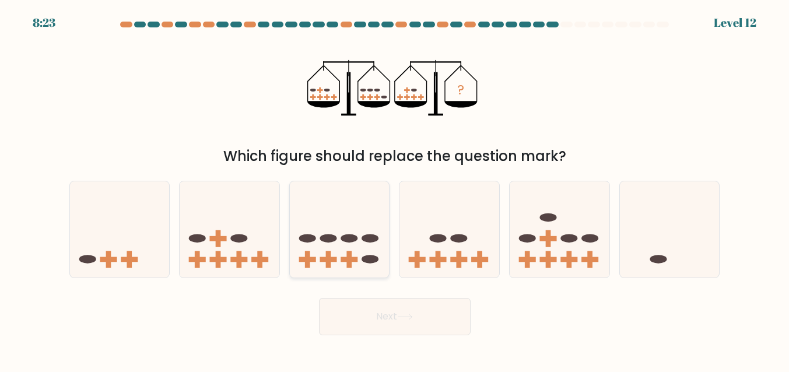
click at [347, 244] on icon at bounding box center [340, 229] width 100 height 82
click at [395, 189] on input "c." at bounding box center [395, 187] width 1 height 3
radio input "true"
click at [399, 314] on button "Next" at bounding box center [395, 316] width 152 height 37
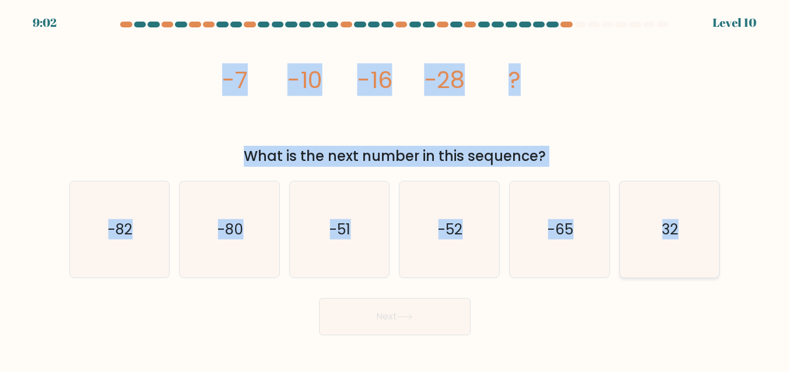
drag, startPoint x: 223, startPoint y: 83, endPoint x: 716, endPoint y: 255, distance: 522.0
click at [716, 255] on form at bounding box center [394, 179] width 789 height 314
click at [463, 231] on text "-52" at bounding box center [450, 229] width 24 height 20
click at [395, 189] on input "d. -52" at bounding box center [395, 187] width 1 height 3
radio input "true"
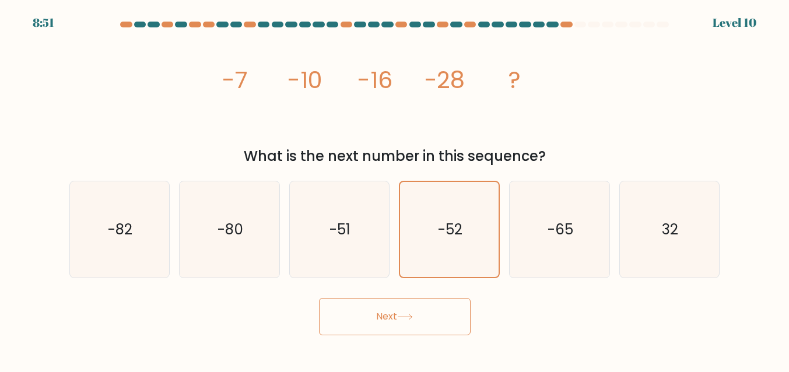
click at [404, 328] on button "Next" at bounding box center [395, 316] width 152 height 37
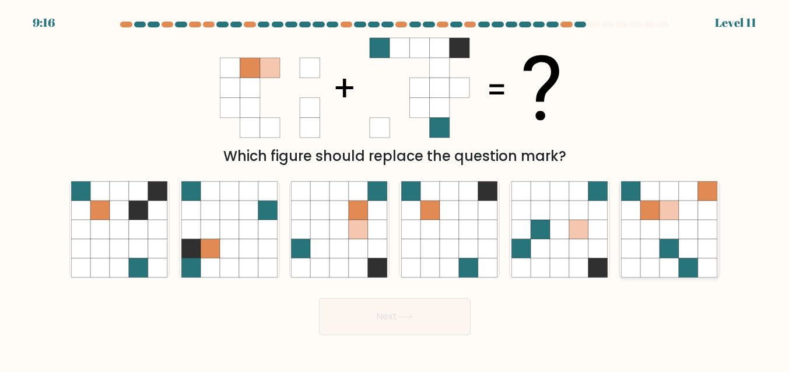
click at [685, 231] on icon at bounding box center [688, 229] width 19 height 19
click at [395, 189] on input "f." at bounding box center [395, 187] width 1 height 3
radio input "true"
click at [399, 327] on button "Next" at bounding box center [395, 316] width 152 height 37
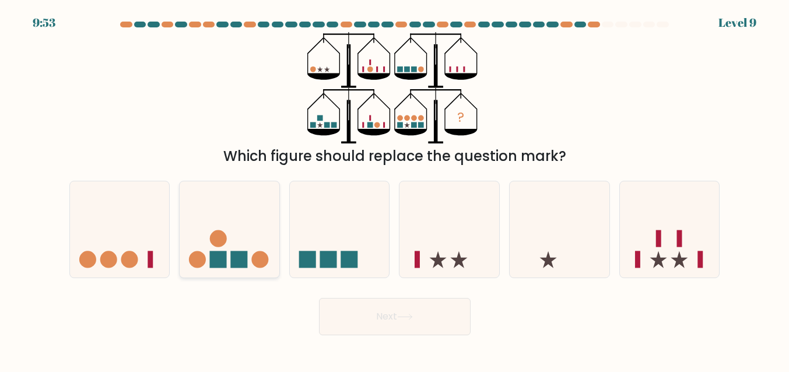
click at [230, 236] on icon at bounding box center [230, 229] width 100 height 82
click at [395, 189] on input "b." at bounding box center [395, 187] width 1 height 3
radio input "true"
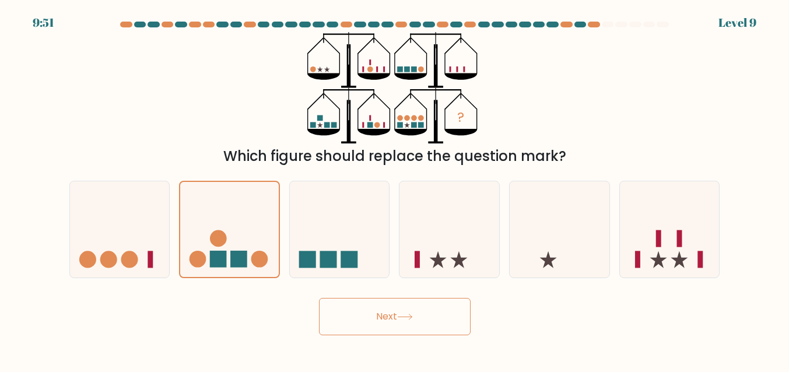
click at [429, 316] on button "Next" at bounding box center [395, 316] width 152 height 37
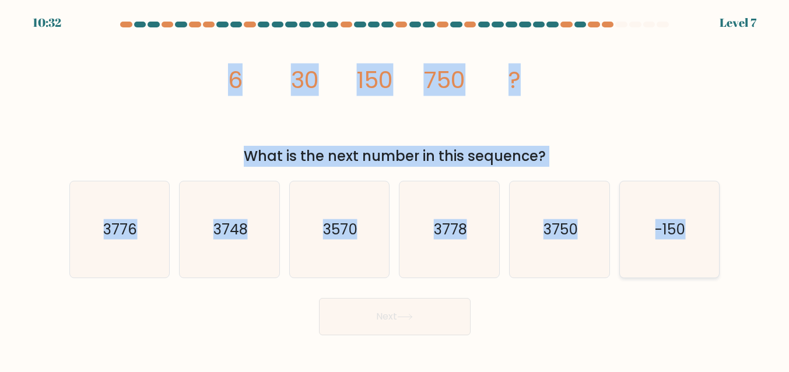
drag, startPoint x: 231, startPoint y: 69, endPoint x: 716, endPoint y: 227, distance: 510.4
click at [716, 227] on form at bounding box center [394, 179] width 789 height 314
click at [563, 242] on icon "3750" at bounding box center [560, 229] width 97 height 97
click at [395, 189] on input "e. 3750" at bounding box center [395, 187] width 1 height 3
radio input "true"
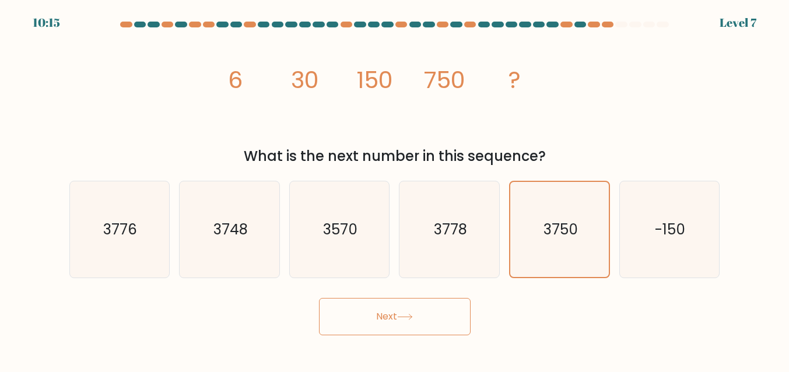
click at [426, 324] on button "Next" at bounding box center [395, 316] width 152 height 37
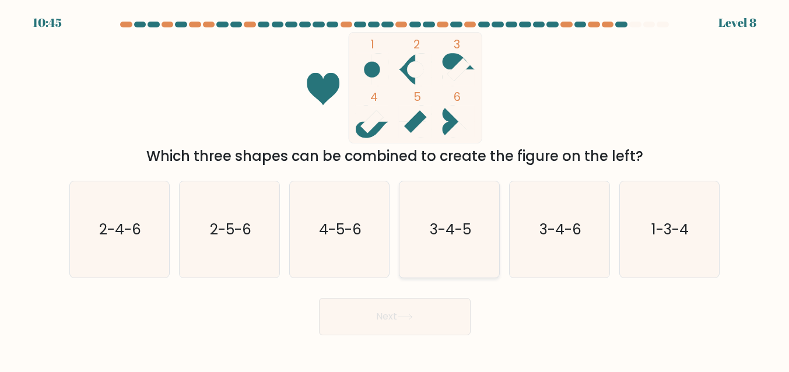
click at [438, 240] on icon "3-4-5" at bounding box center [449, 229] width 97 height 97
click at [395, 189] on input "d. 3-4-5" at bounding box center [395, 187] width 1 height 3
radio input "true"
click at [373, 311] on button "Next" at bounding box center [395, 316] width 152 height 37
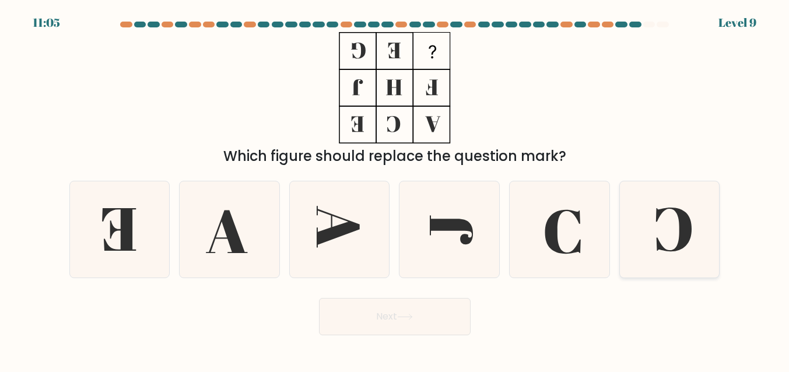
click at [662, 230] on icon at bounding box center [669, 229] width 97 height 97
click at [395, 189] on input "f." at bounding box center [395, 187] width 1 height 3
radio input "true"
click at [237, 251] on icon at bounding box center [227, 231] width 42 height 43
click at [395, 189] on input "b." at bounding box center [395, 187] width 1 height 3
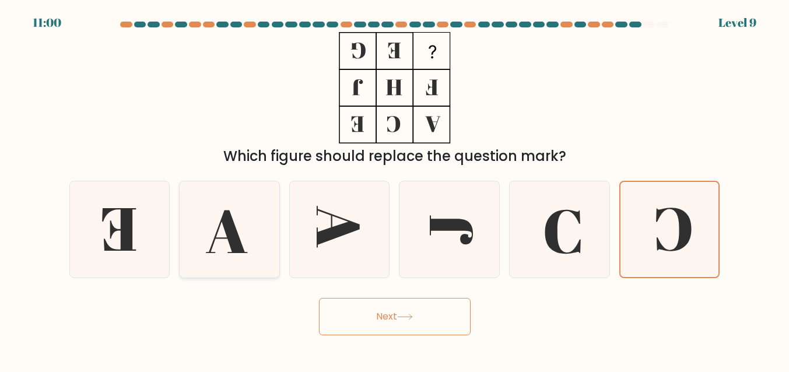
radio input "true"
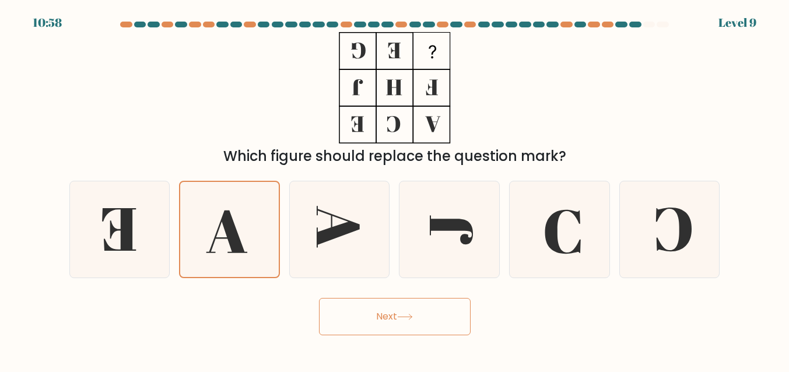
click at [360, 313] on button "Next" at bounding box center [395, 316] width 152 height 37
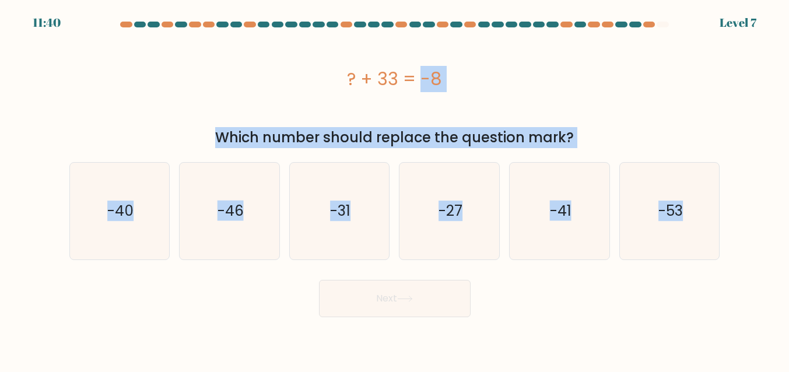
drag, startPoint x: 350, startPoint y: 75, endPoint x: 751, endPoint y: 224, distance: 427.4
click at [751, 224] on form "a." at bounding box center [394, 170] width 789 height 296
click at [559, 216] on text "-41" at bounding box center [561, 211] width 22 height 20
click at [395, 189] on input "e. -41" at bounding box center [395, 187] width 1 height 3
radio input "true"
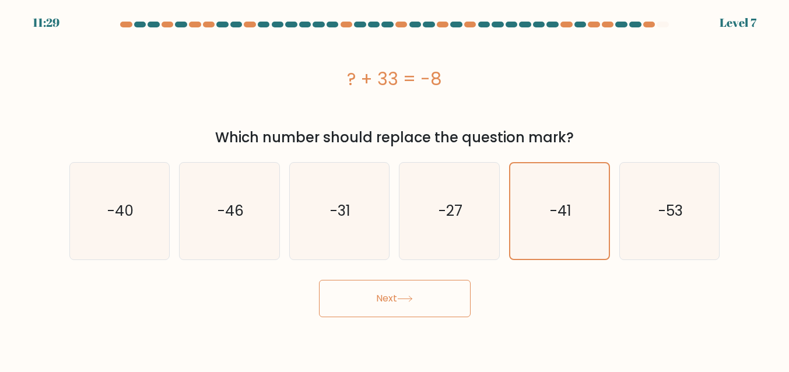
click at [413, 295] on button "Next" at bounding box center [395, 298] width 152 height 37
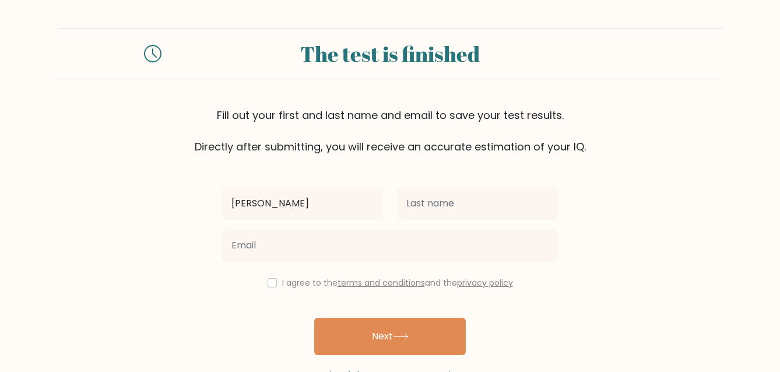
type input "[PERSON_NAME]"
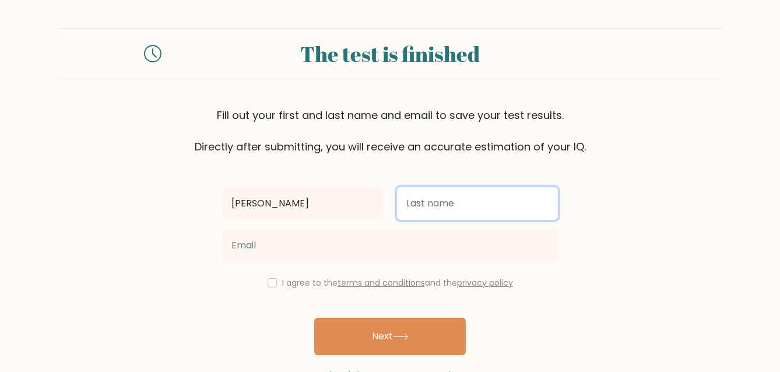
click at [422, 206] on input "text" at bounding box center [477, 203] width 161 height 33
type input "Cañete"
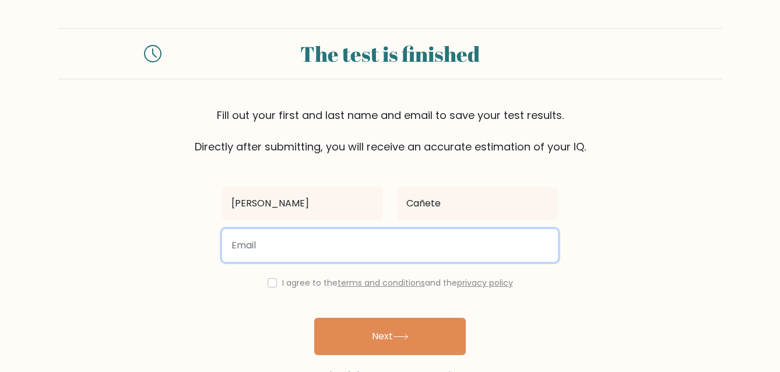
click at [370, 247] on input "email" at bounding box center [390, 245] width 336 height 33
type input "[EMAIL_ADDRESS][DOMAIN_NAME]"
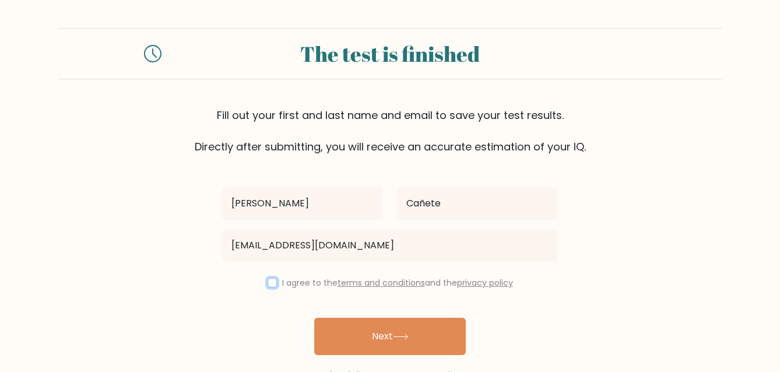
click at [272, 281] on input "checkbox" at bounding box center [272, 282] width 9 height 9
checkbox input "true"
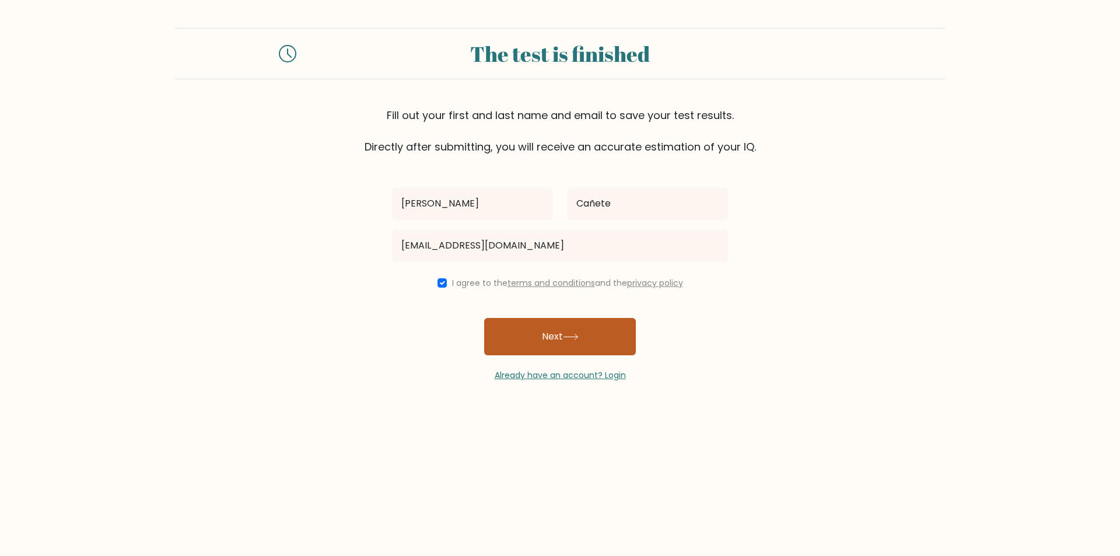
click at [591, 343] on button "Next" at bounding box center [560, 336] width 152 height 37
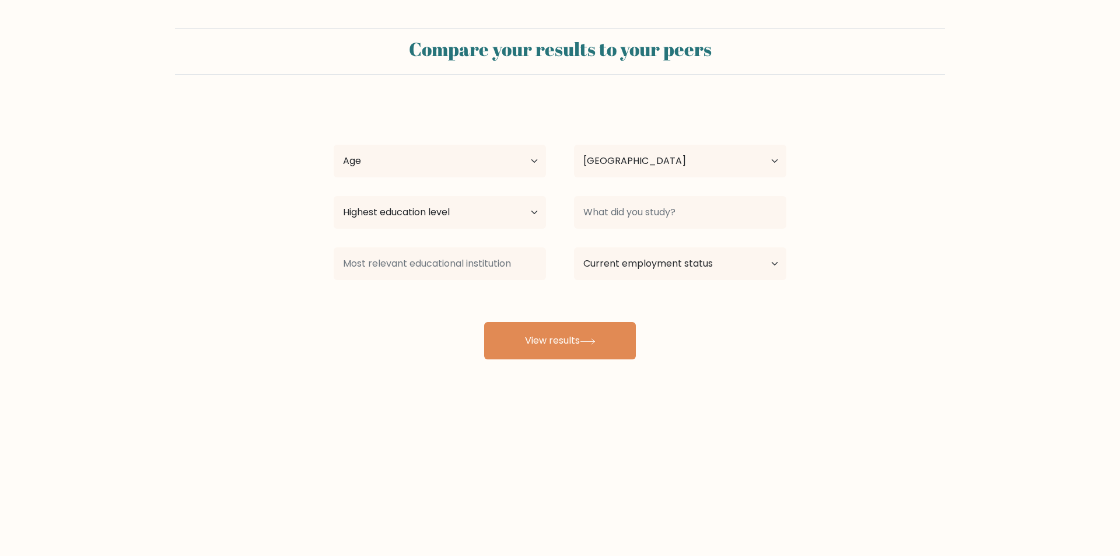
select select "PH"
click at [446, 164] on select "Age Under [DEMOGRAPHIC_DATA] [DEMOGRAPHIC_DATA] [DEMOGRAPHIC_DATA] [DEMOGRAPHIC…" at bounding box center [440, 161] width 212 height 33
select select "25_34"
click at [334, 145] on select "Age Under [DEMOGRAPHIC_DATA] [DEMOGRAPHIC_DATA] [DEMOGRAPHIC_DATA] [DEMOGRAPHIC…" at bounding box center [440, 161] width 212 height 33
click at [412, 216] on select "Highest education level No schooling Primary Lower Secondary Upper Secondary Oc…" at bounding box center [440, 212] width 212 height 33
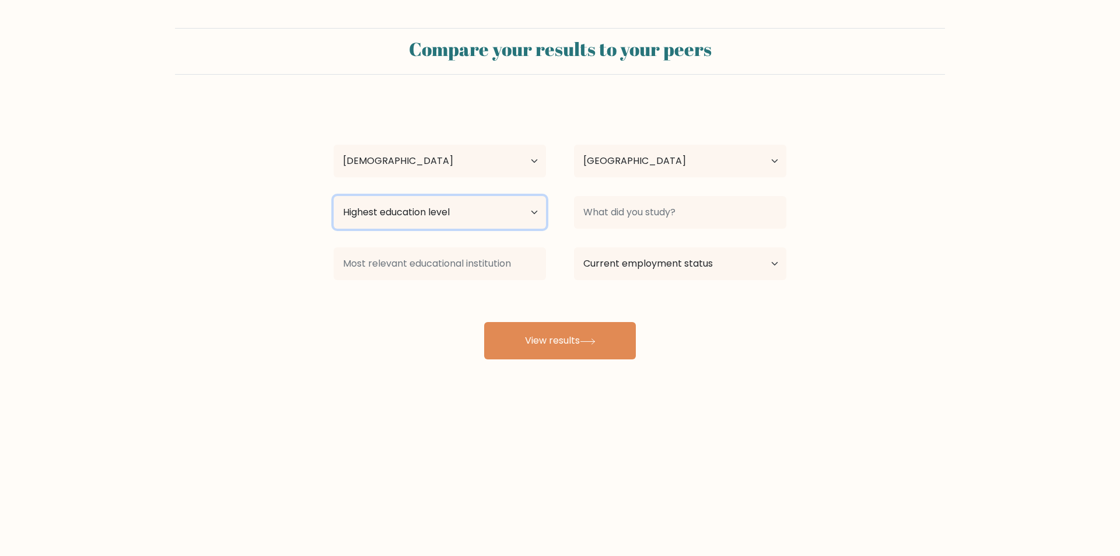
select select "bachelors_degree"
click at [334, 196] on select "Highest education level No schooling Primary Lower Secondary Upper Secondary Oc…" at bounding box center [440, 212] width 212 height 33
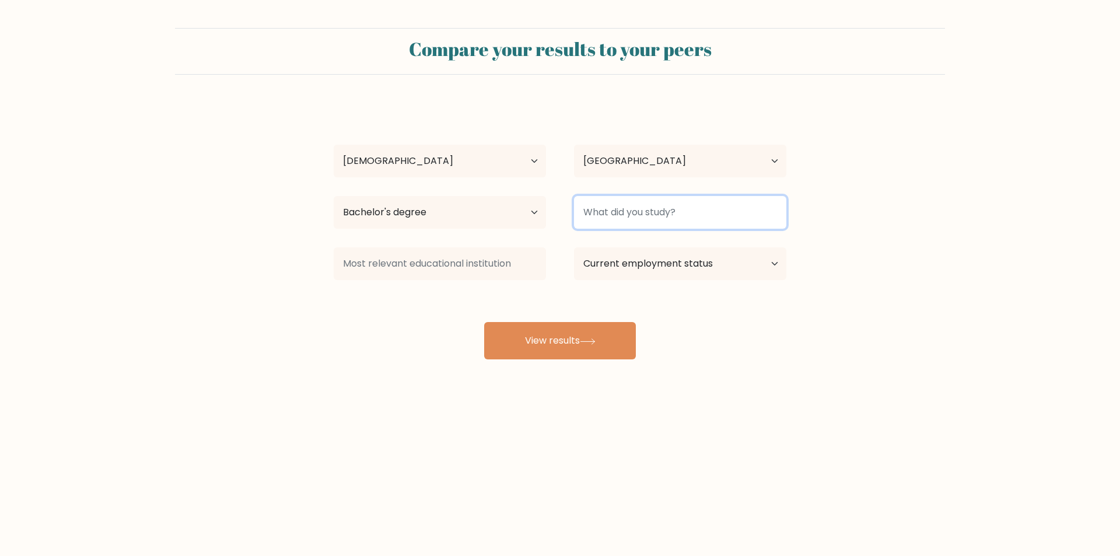
click at [626, 211] on input at bounding box center [680, 212] width 212 height 33
type input "R"
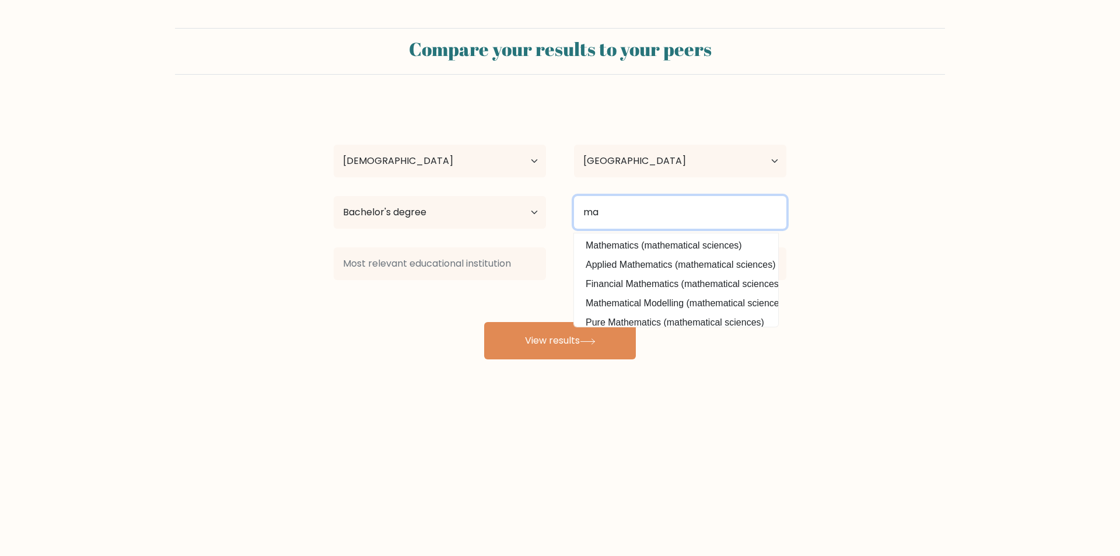
type input "m"
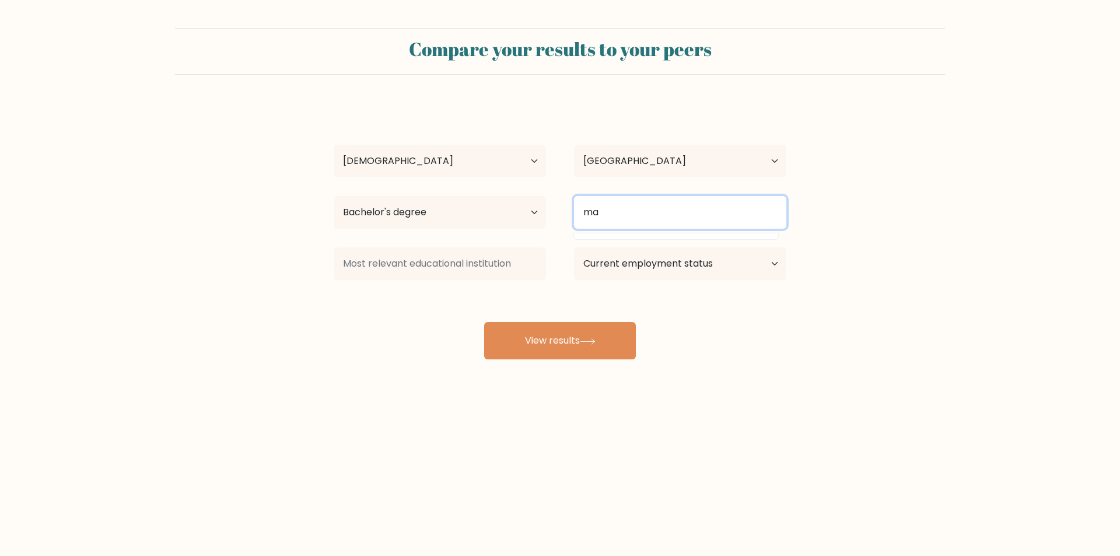
type input "m"
click at [684, 213] on input "Mariners Polythecn" at bounding box center [680, 212] width 212 height 33
paste input "’s Polytechnic Colleges Foundation Inc."
type input "Mariner’s Polytechnic Colleges Foundation Inc."
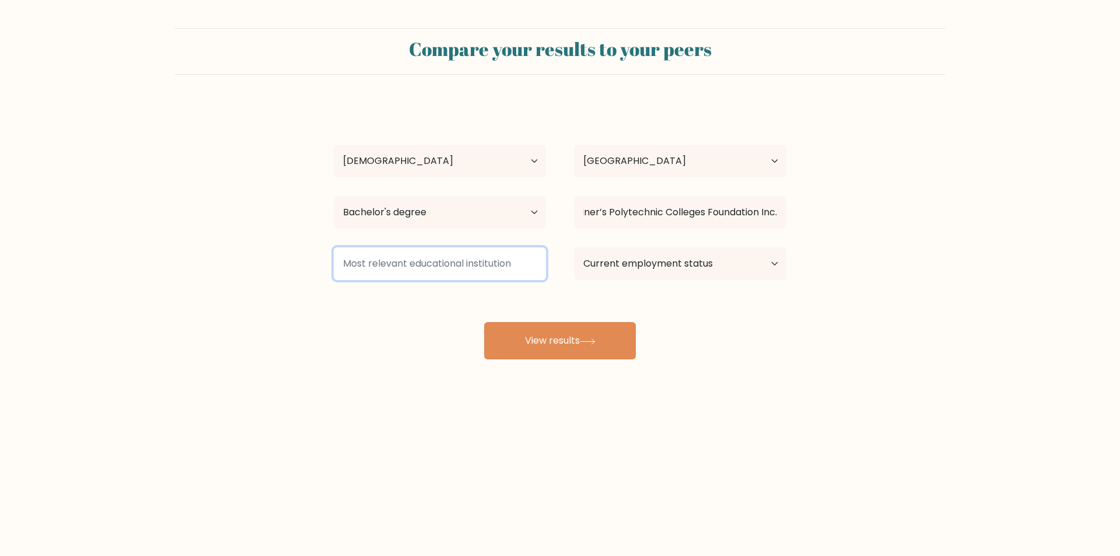
scroll to position [0, 0]
click at [456, 263] on input at bounding box center [440, 263] width 212 height 33
click at [418, 268] on input at bounding box center [440, 263] width 212 height 33
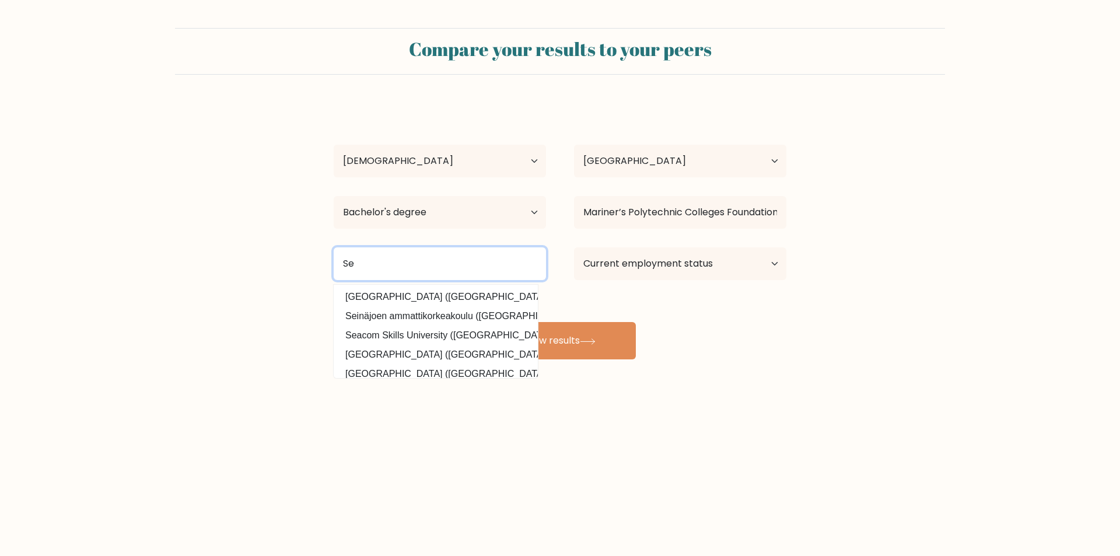
type input "S"
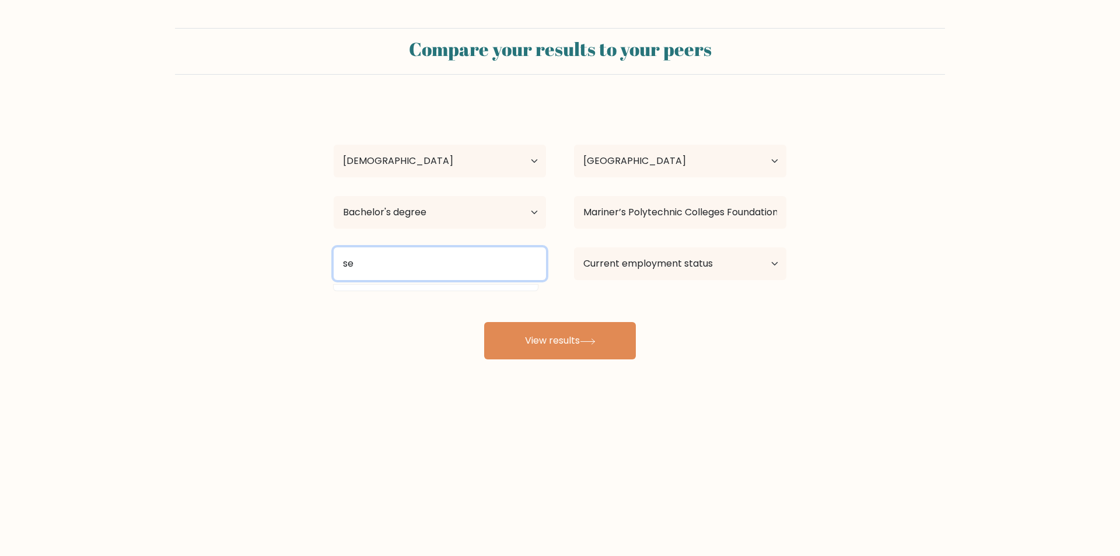
type input "s"
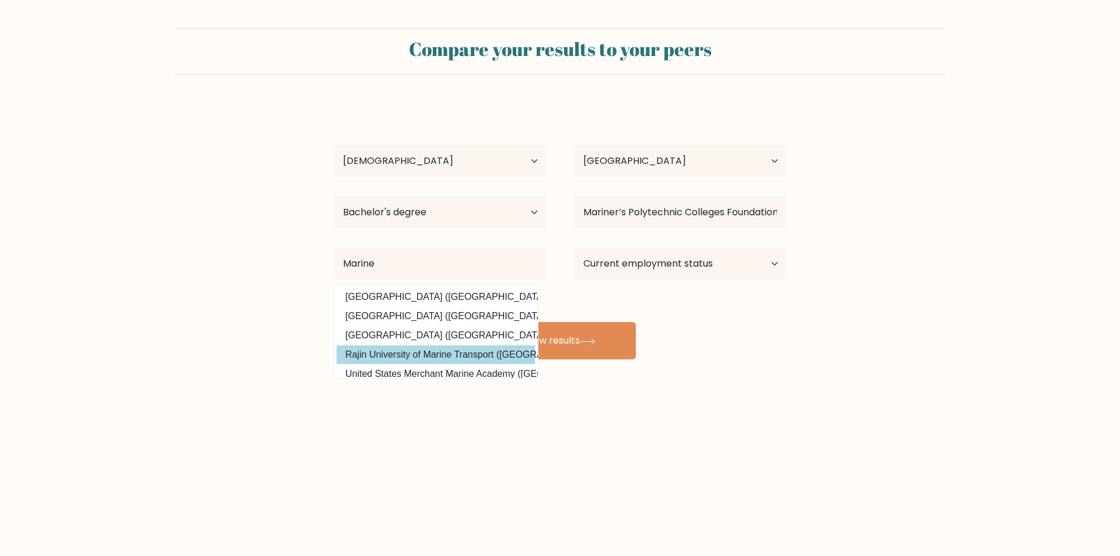
click at [470, 349] on option "Rajin University of Marine Transport (North Korea)" at bounding box center [436, 354] width 198 height 19
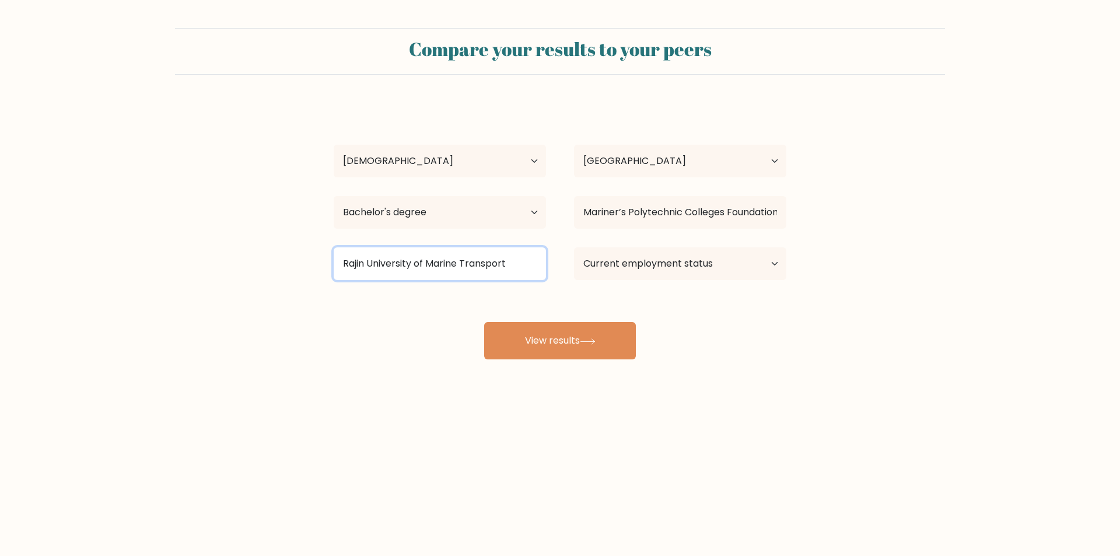
drag, startPoint x: 369, startPoint y: 265, endPoint x: 302, endPoint y: 265, distance: 67.1
click at [302, 265] on form "Compare your results to your peers Arnel Cañete Age Under 18 years old 18-24 ye…" at bounding box center [560, 193] width 1120 height 331
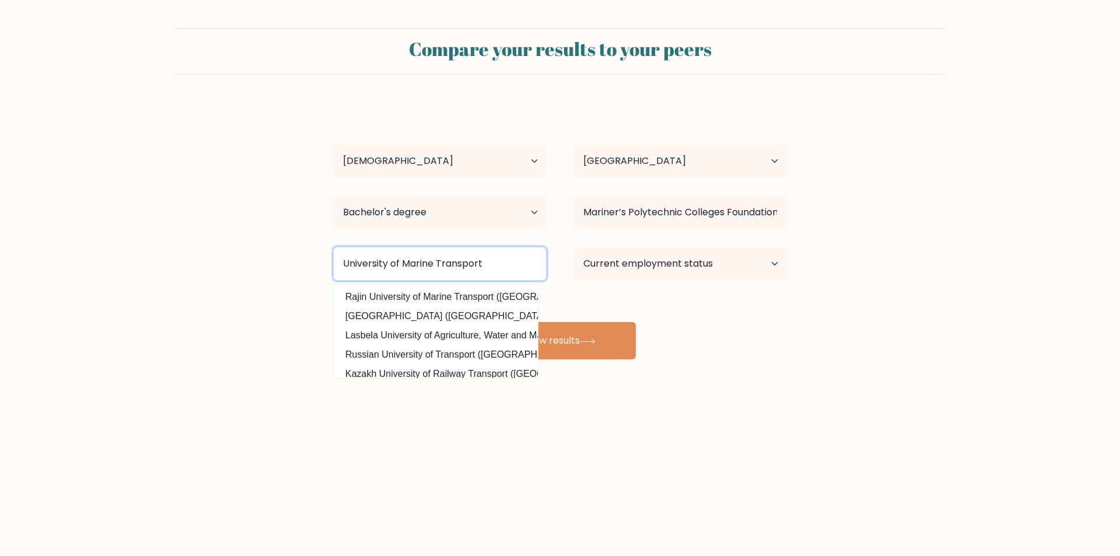
type input "University of Marine Transport"
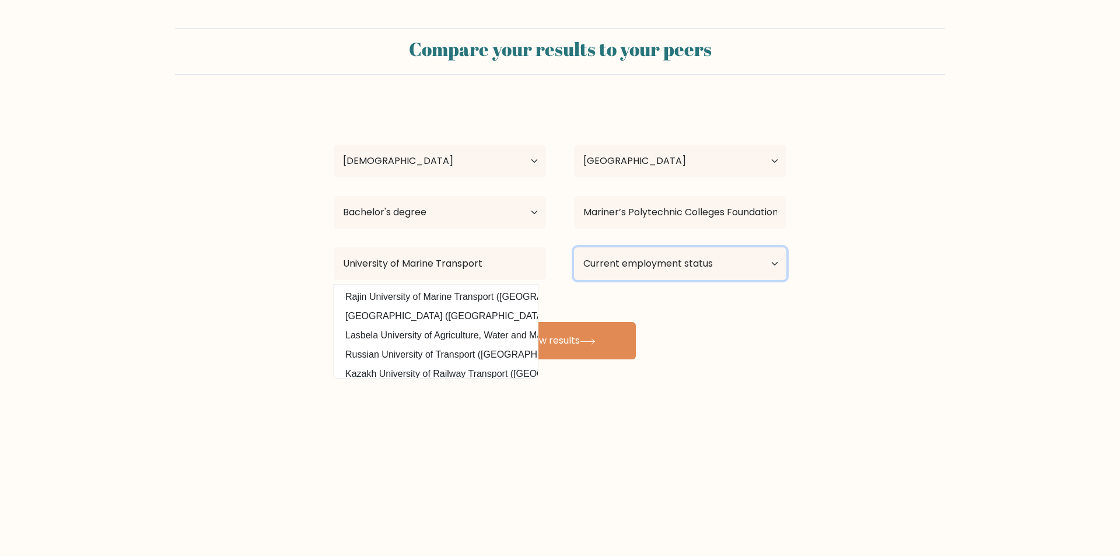
click at [670, 268] on select "Current employment status Employed Student Retired Other / prefer not to answer" at bounding box center [680, 263] width 212 height 33
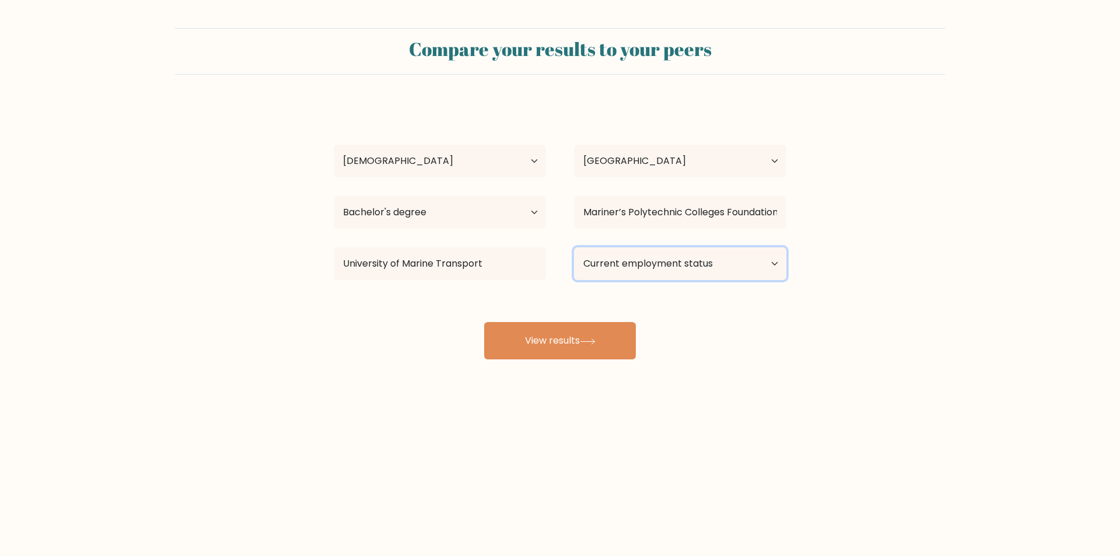
select select "other"
click at [574, 247] on select "Current employment status Employed Student Retired Other / prefer not to answer" at bounding box center [680, 263] width 212 height 33
click at [703, 271] on select "Current employment status Employed Student Retired Other / prefer not to answer" at bounding box center [680, 263] width 212 height 33
click at [574, 247] on select "Current employment status Employed Student Retired Other / prefer not to answer" at bounding box center [680, 263] width 212 height 33
click at [725, 246] on div "Current employment status Employed Student Retired Other / prefer not to answer" at bounding box center [680, 264] width 240 height 42
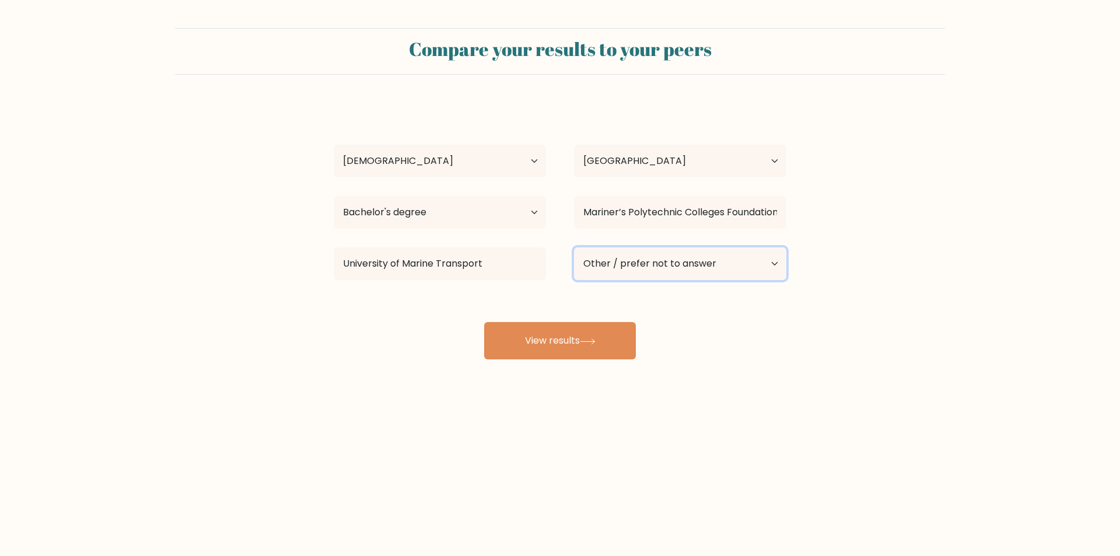
click at [721, 257] on select "Current employment status Employed Student Retired Other / prefer not to answer" at bounding box center [680, 263] width 212 height 33
click at [710, 267] on select "Current employment status Employed Student Retired Other / prefer not to answer" at bounding box center [680, 263] width 212 height 33
drag, startPoint x: 710, startPoint y: 268, endPoint x: 707, endPoint y: 275, distance: 7.3
click at [710, 268] on select "Current employment status Employed Student Retired Other / prefer not to answer" at bounding box center [680, 263] width 212 height 33
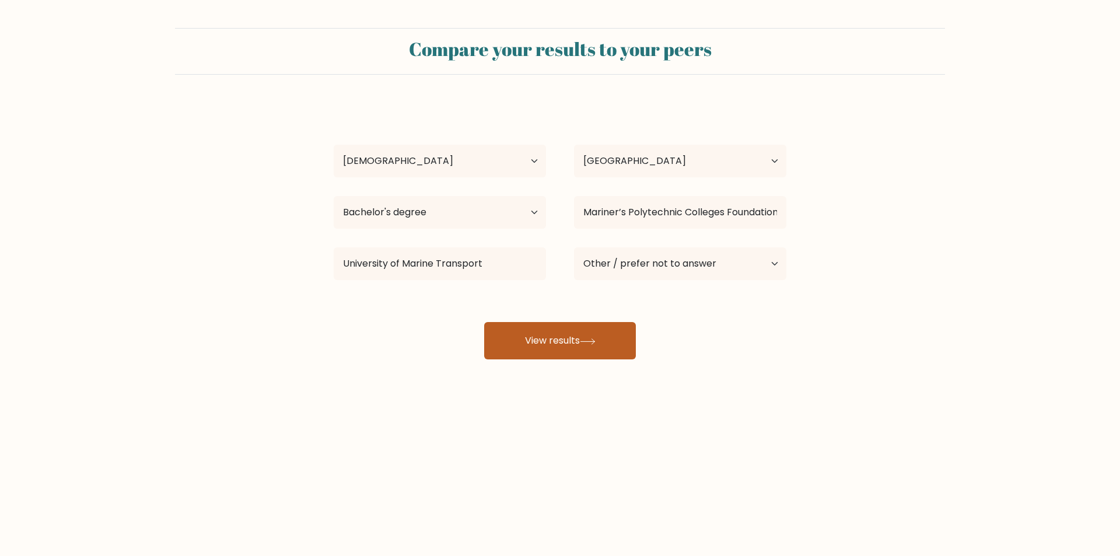
click at [620, 337] on button "View results" at bounding box center [560, 340] width 152 height 37
